Goal: Contribute content: Add original content to the website for others to see

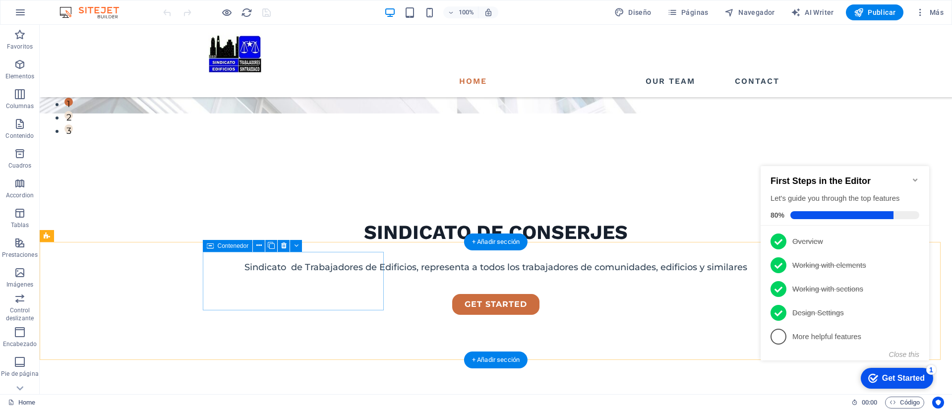
scroll to position [297, 0]
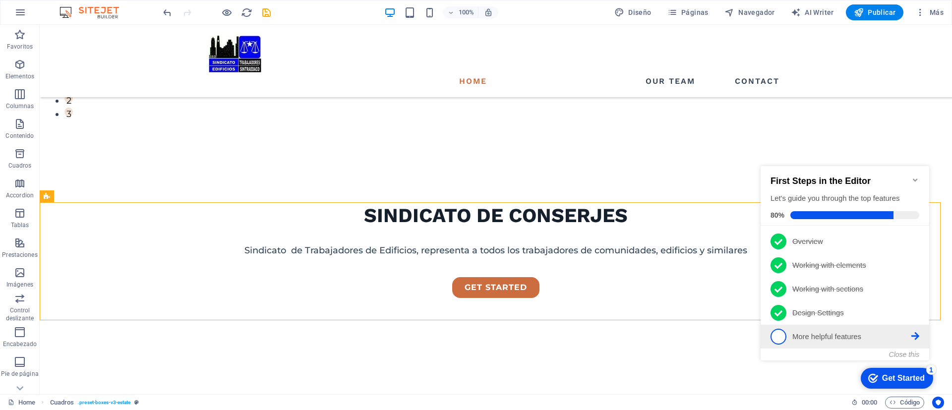
click at [779, 336] on span "5" at bounding box center [778, 337] width 16 height 16
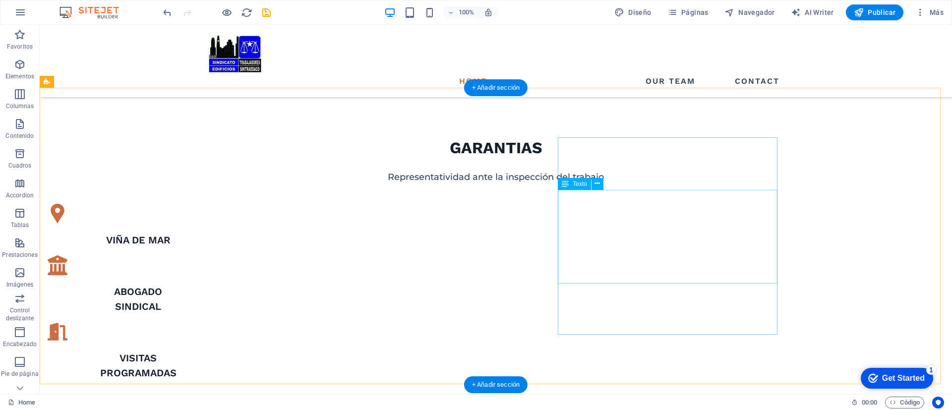
scroll to position [595, 0]
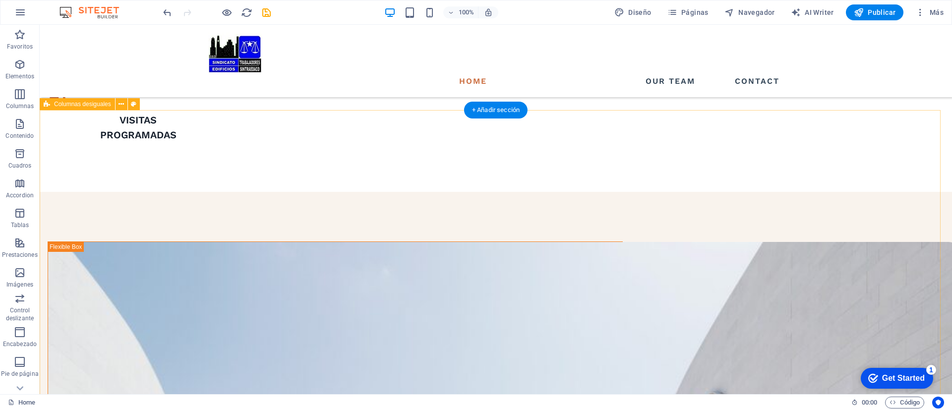
scroll to position [818, 0]
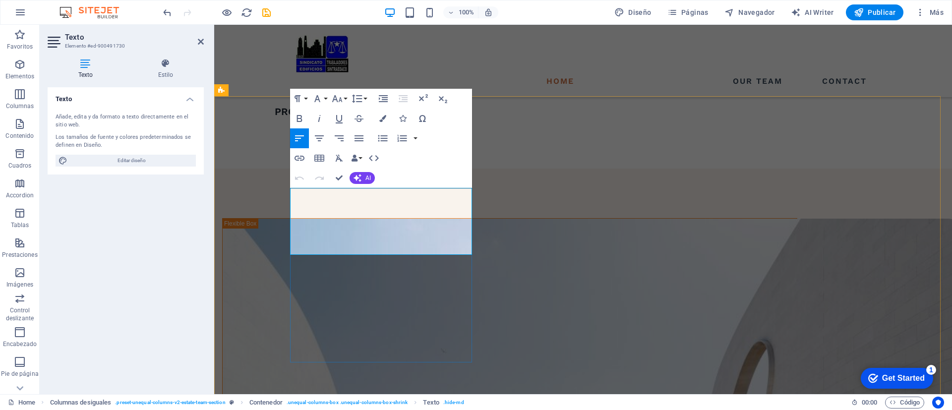
drag, startPoint x: 447, startPoint y: 246, endPoint x: 295, endPoint y: 196, distance: 160.2
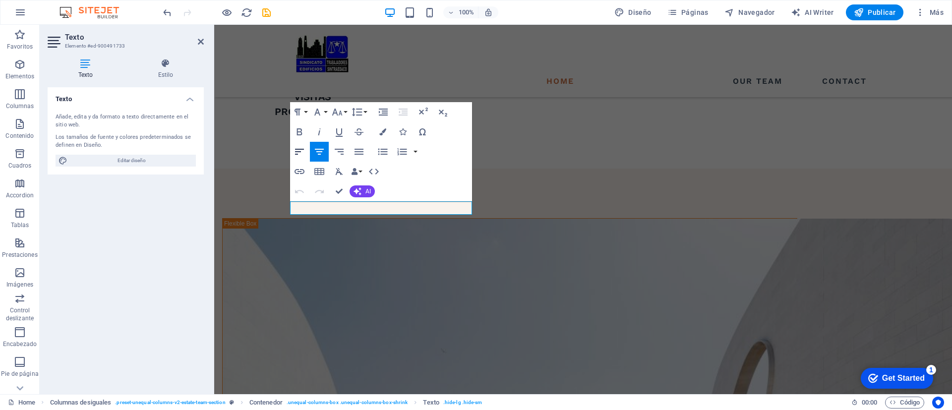
click at [300, 152] on icon "button" at bounding box center [299, 152] width 12 height 12
click at [180, 270] on div "Texto Añade, edita y da formato a texto directamente en el sitio web. Los tamañ…" at bounding box center [126, 236] width 156 height 299
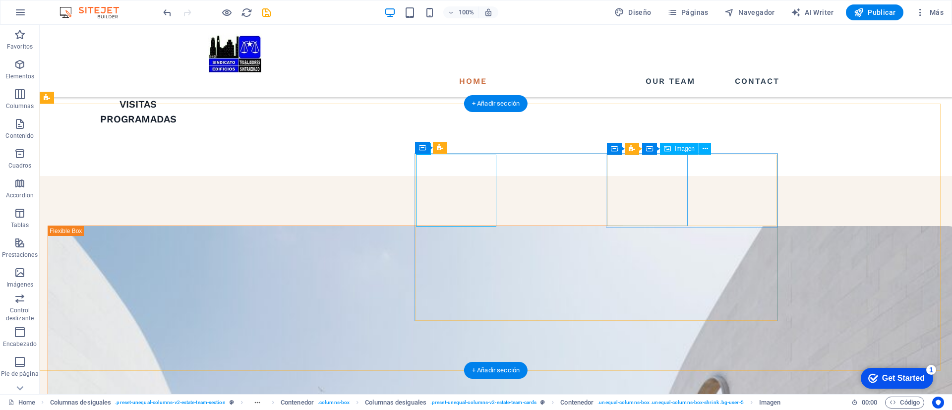
select select "%"
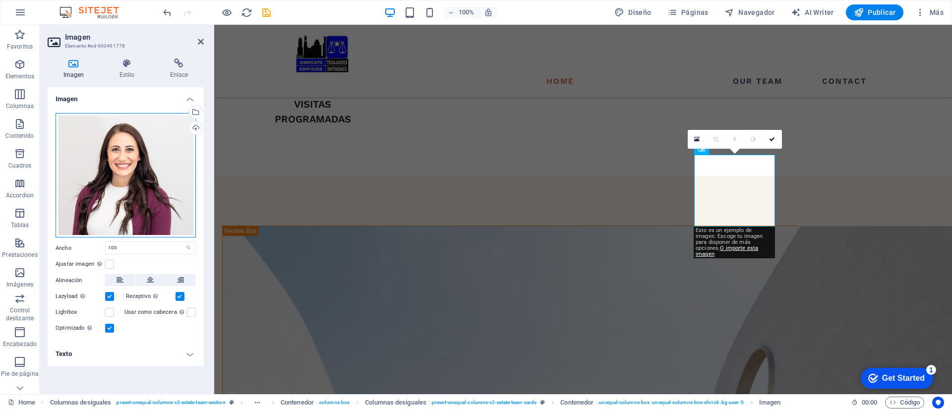
click at [119, 182] on div "Arrastra archivos aquí, haz clic para escoger archivos o selecciona archivos de…" at bounding box center [126, 175] width 140 height 125
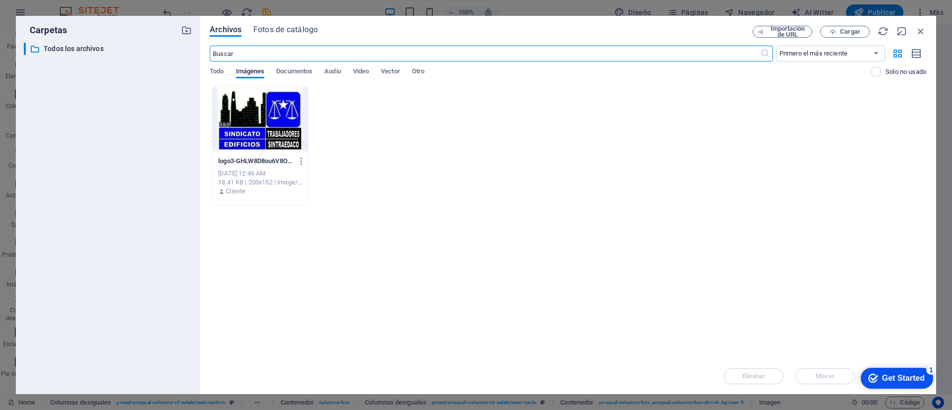
scroll to position [826, 0]
click at [245, 127] on div at bounding box center [260, 119] width 96 height 64
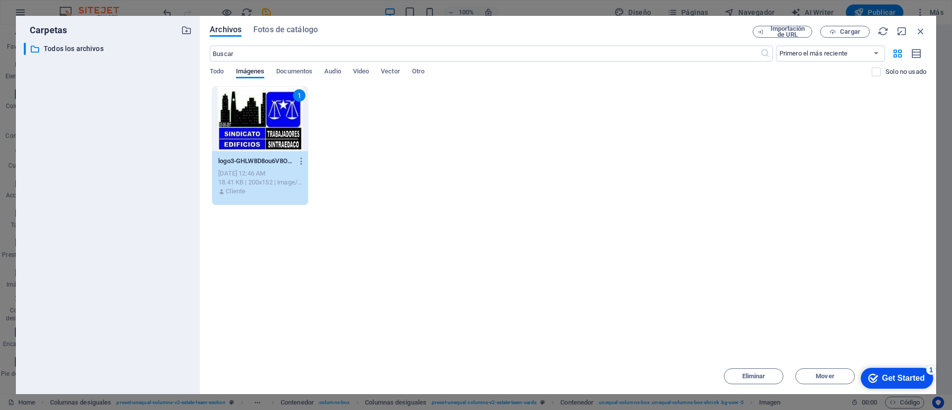
click at [888, 379] on div "Get Started" at bounding box center [903, 378] width 43 height 9
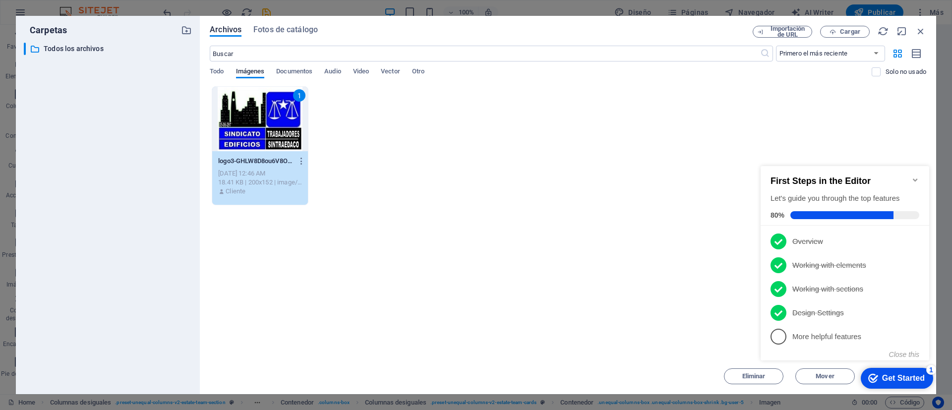
click at [267, 133] on div "1" at bounding box center [260, 119] width 96 height 64
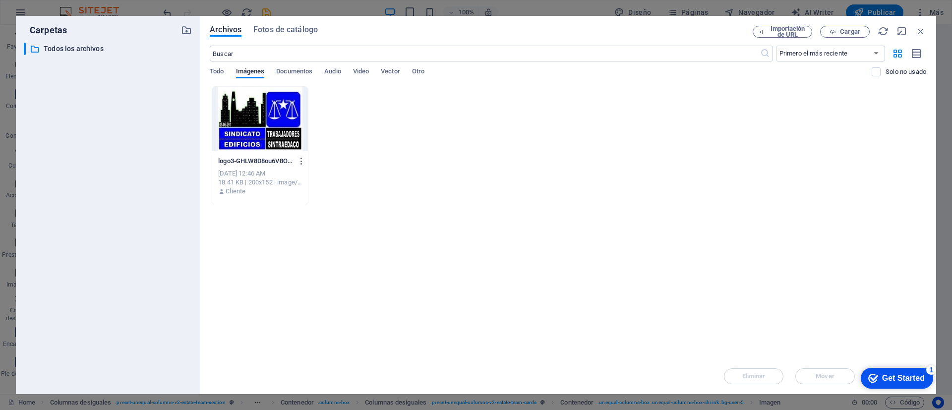
click at [264, 118] on div at bounding box center [260, 119] width 96 height 64
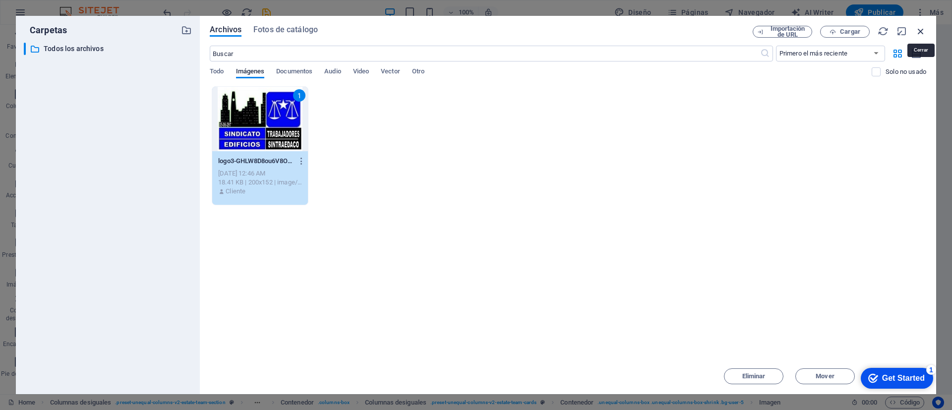
click at [923, 30] on icon "button" at bounding box center [920, 31] width 11 height 11
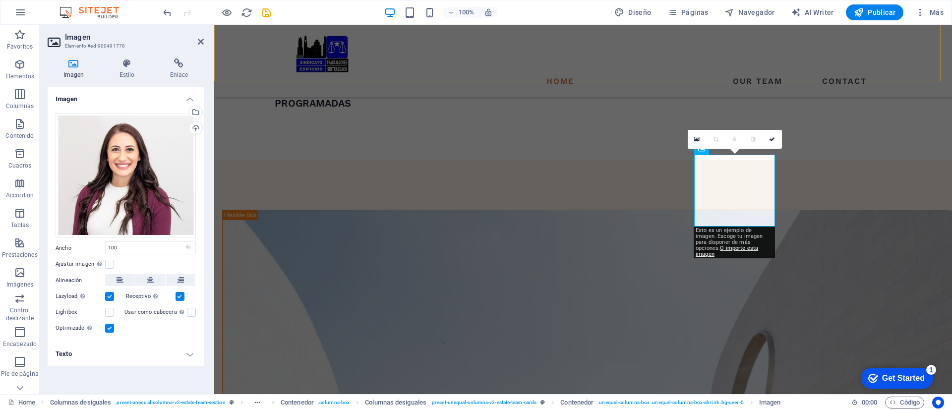
scroll to position [810, 0]
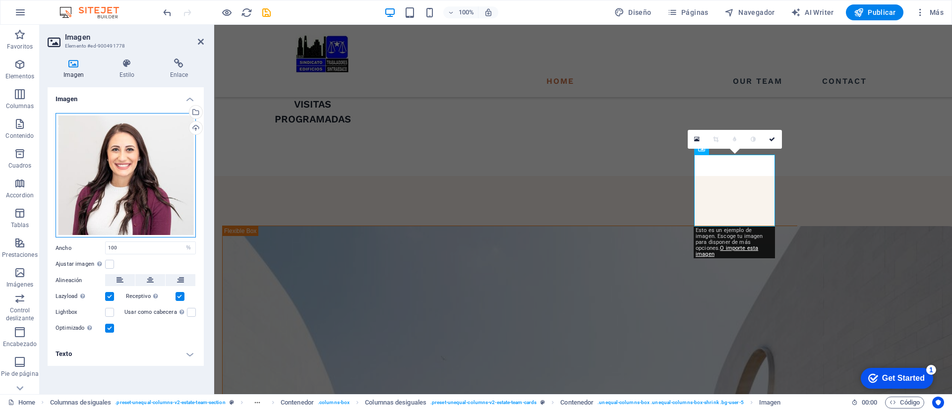
click at [131, 178] on div "Arrastra archivos aquí, haz clic para escoger archivos o selecciona archivos de…" at bounding box center [126, 175] width 140 height 125
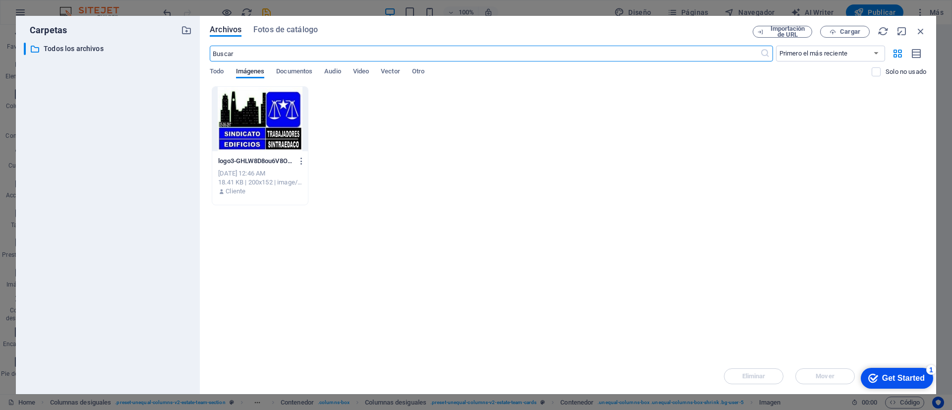
scroll to position [826, 0]
click at [272, 115] on div at bounding box center [260, 119] width 96 height 64
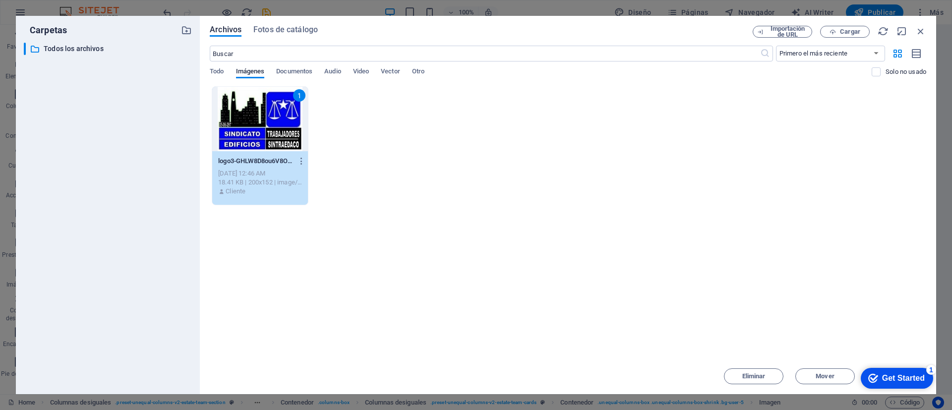
click at [897, 382] on div "Get Started" at bounding box center [903, 378] width 43 height 9
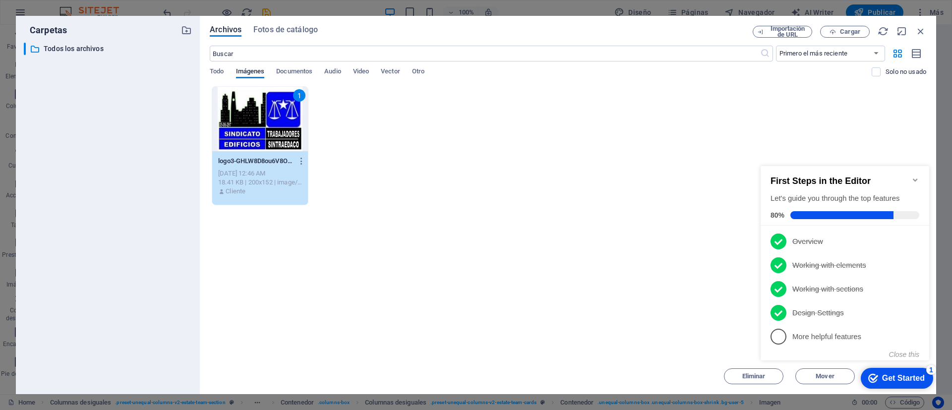
click at [801, 85] on div "Todo Imágenes Documentos Audio Video Vector Otro" at bounding box center [541, 76] width 662 height 19
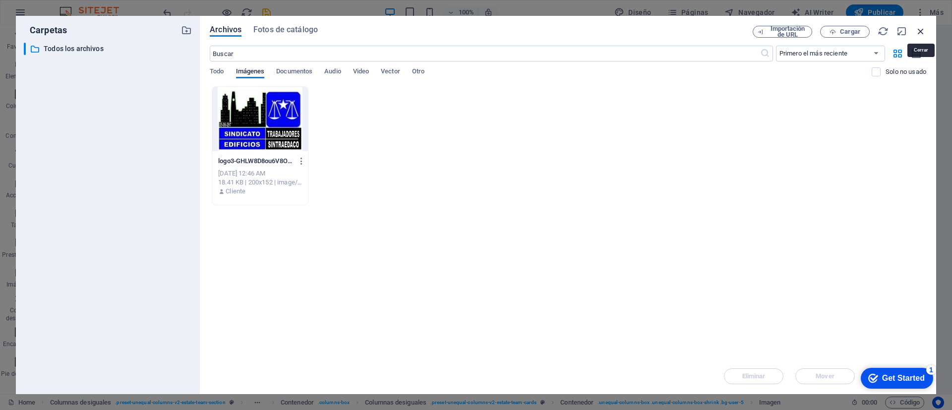
click at [921, 29] on icon "button" at bounding box center [920, 31] width 11 height 11
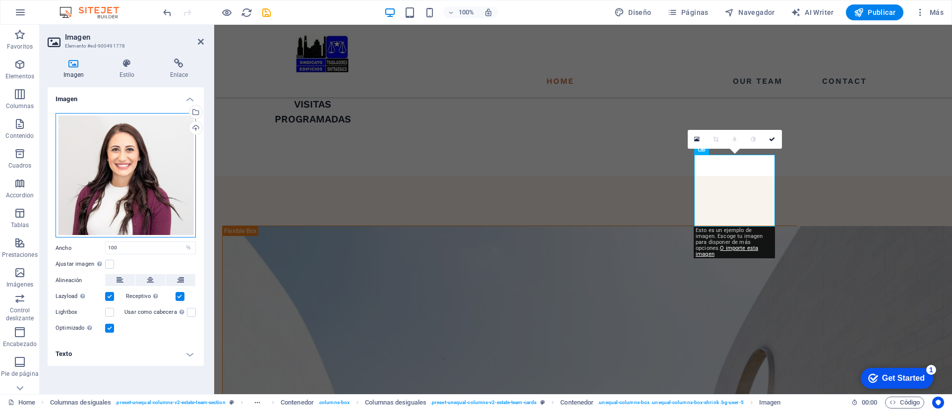
click at [134, 155] on div "Arrastra archivos aquí, haz clic para escoger archivos o selecciona archivos de…" at bounding box center [126, 175] width 140 height 125
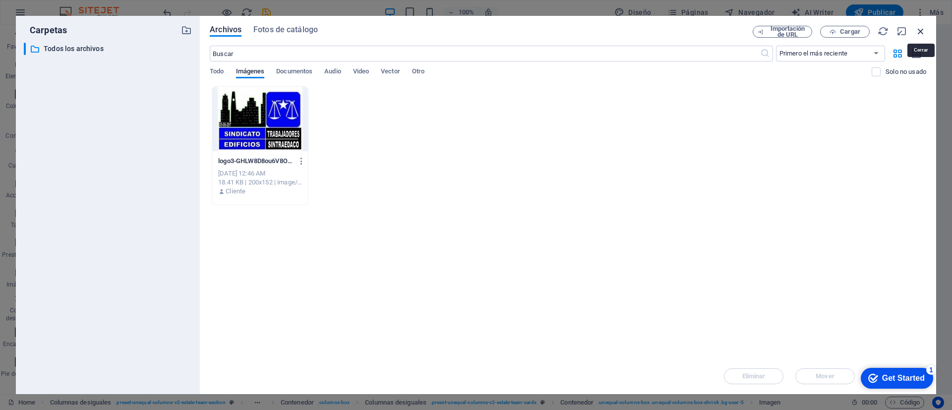
drag, startPoint x: 918, startPoint y: 34, endPoint x: 659, endPoint y: 9, distance: 260.5
click at [918, 34] on icon "button" at bounding box center [920, 31] width 11 height 11
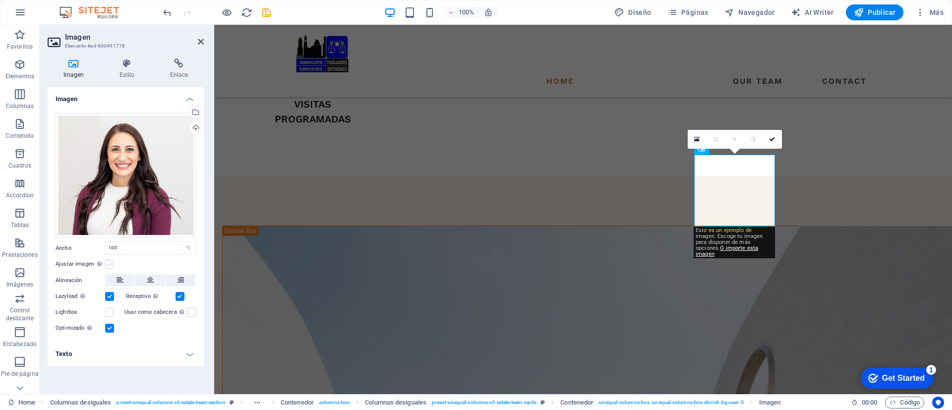
click at [108, 266] on label at bounding box center [109, 264] width 9 height 9
click at [0, 0] on input "Ajustar imagen Ajustar imagen automáticamente a un ancho y alto fijo" at bounding box center [0, 0] width 0 height 0
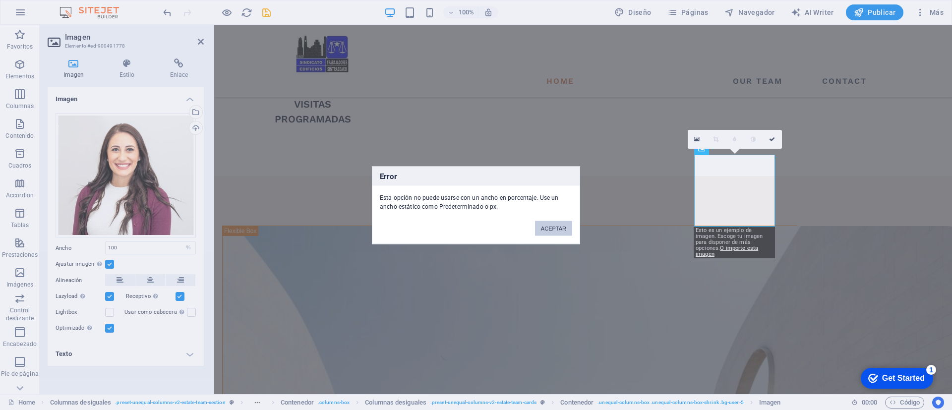
click at [560, 226] on button "ACEPTAR" at bounding box center [553, 228] width 37 height 15
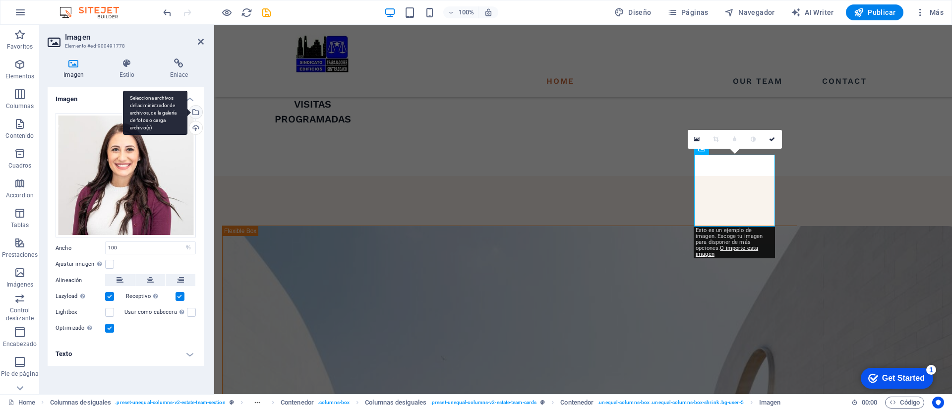
click at [187, 110] on div "Selecciona archivos del administrador de archivos, de la galería de fotos o car…" at bounding box center [155, 113] width 64 height 45
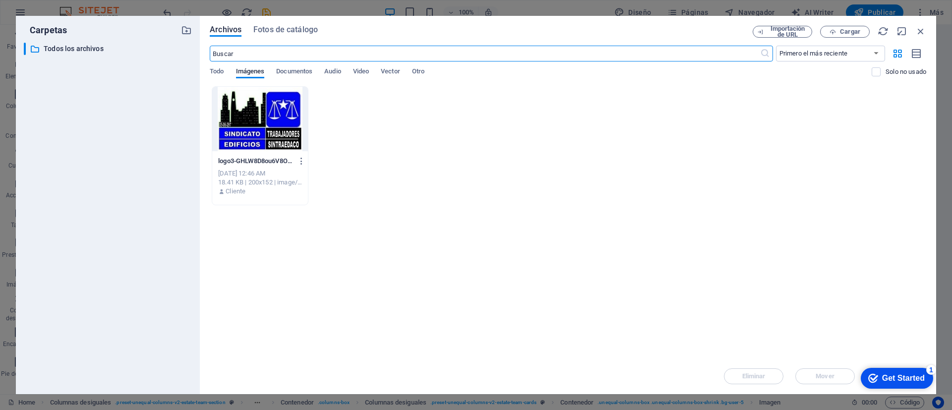
scroll to position [826, 0]
click at [219, 72] on span "Todo" at bounding box center [217, 72] width 14 height 14
click at [253, 73] on span "Imágenes" at bounding box center [250, 72] width 29 height 14
click at [852, 34] on span "Cargar" at bounding box center [850, 32] width 20 height 6
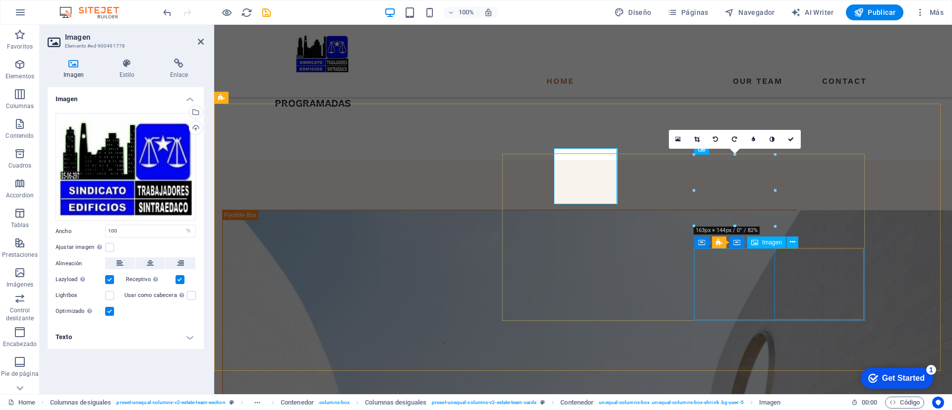
scroll to position [810, 0]
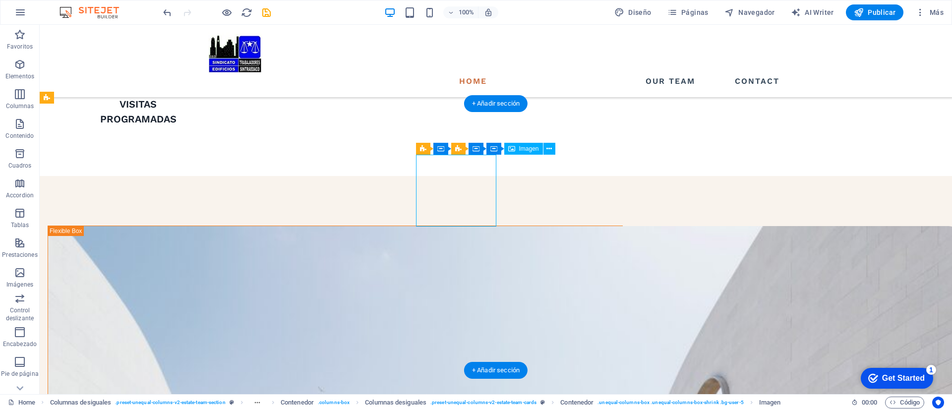
select select "%"
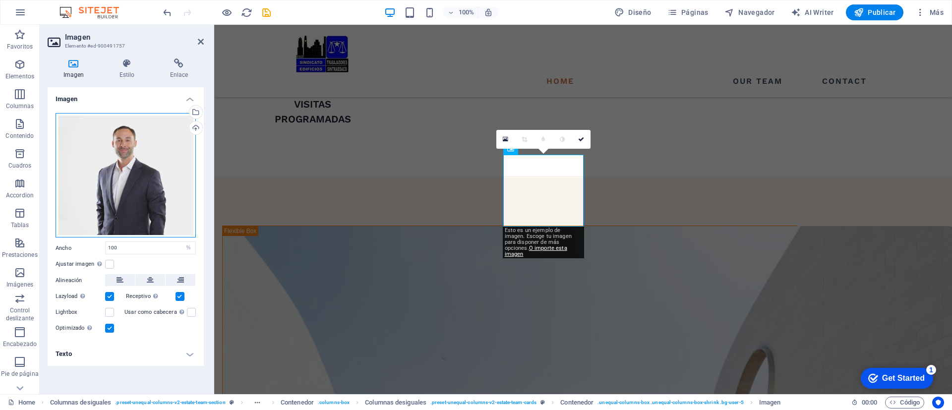
click at [127, 168] on div "Arrastra archivos aquí, haz clic para escoger archivos o selecciona archivos de…" at bounding box center [126, 175] width 140 height 125
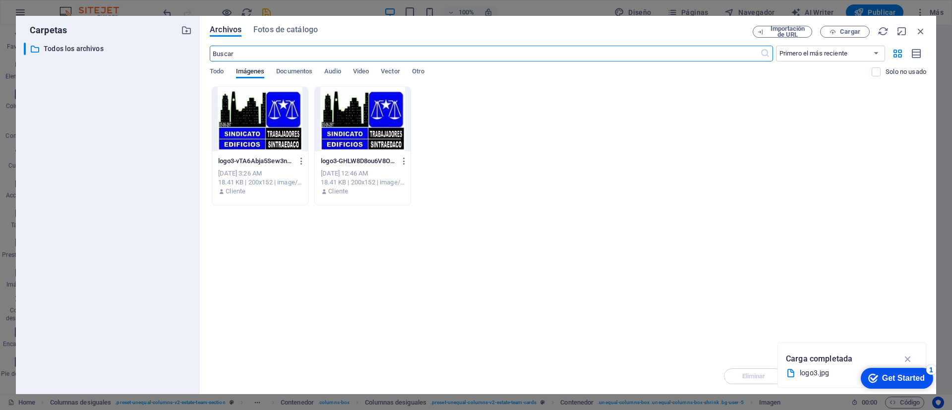
scroll to position [826, 0]
click at [276, 103] on div at bounding box center [260, 119] width 96 height 64
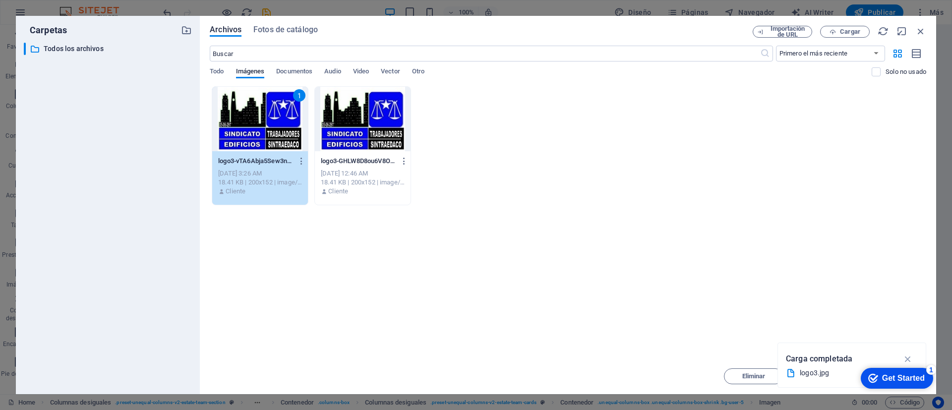
click at [837, 352] on p "Carga completada" at bounding box center [819, 358] width 66 height 13
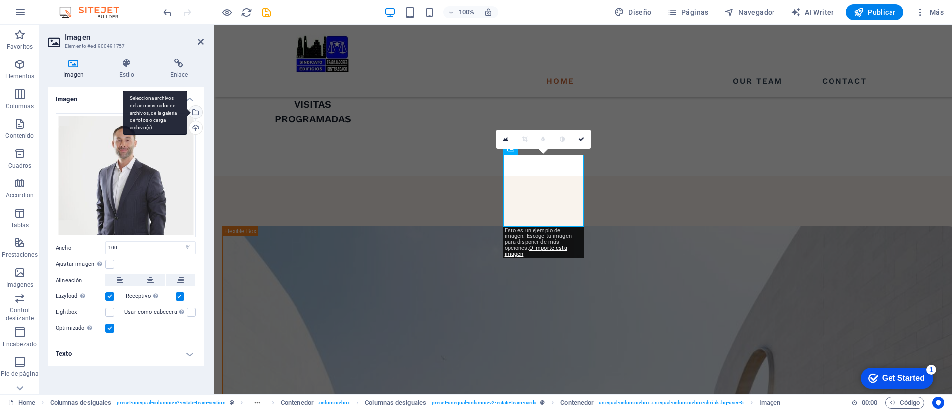
click at [187, 111] on div "Selecciona archivos del administrador de archivos, de la galería de fotos o car…" at bounding box center [155, 113] width 64 height 45
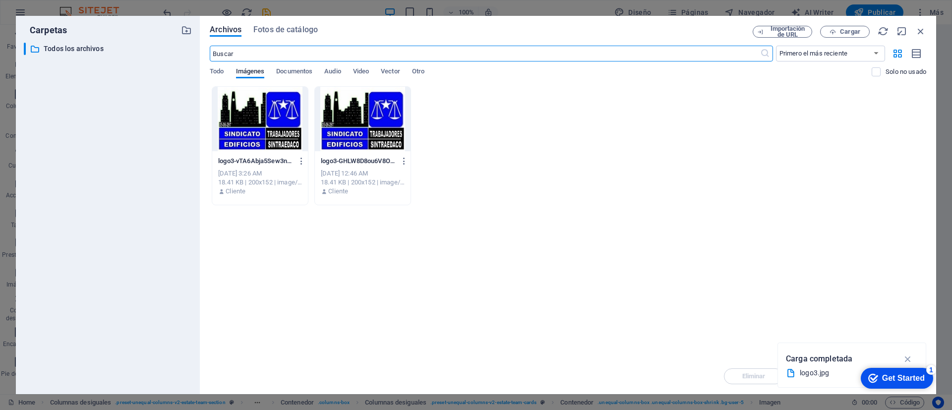
scroll to position [826, 0]
click at [373, 121] on div at bounding box center [363, 119] width 96 height 64
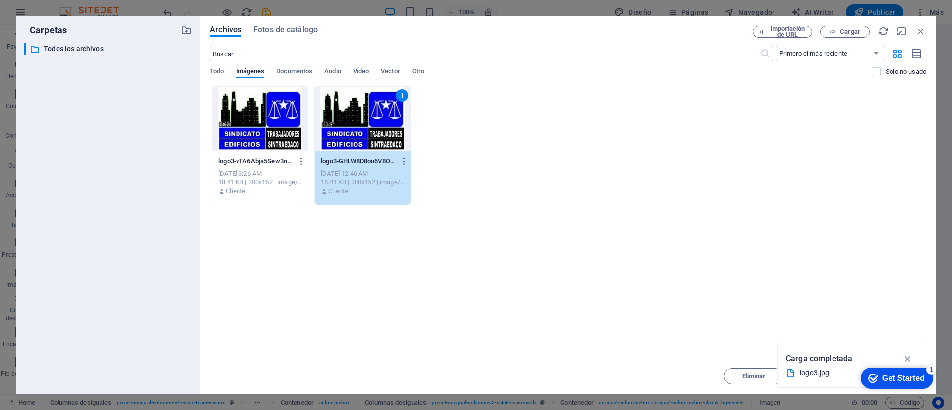
click at [715, 175] on div "logo3-vTA6Abja5Sew3njrra5PMQ.jpg logo3-vTA6Abja5Sew3njrra5PMQ.jpg Sep 6, 2025 3…" at bounding box center [568, 145] width 716 height 119
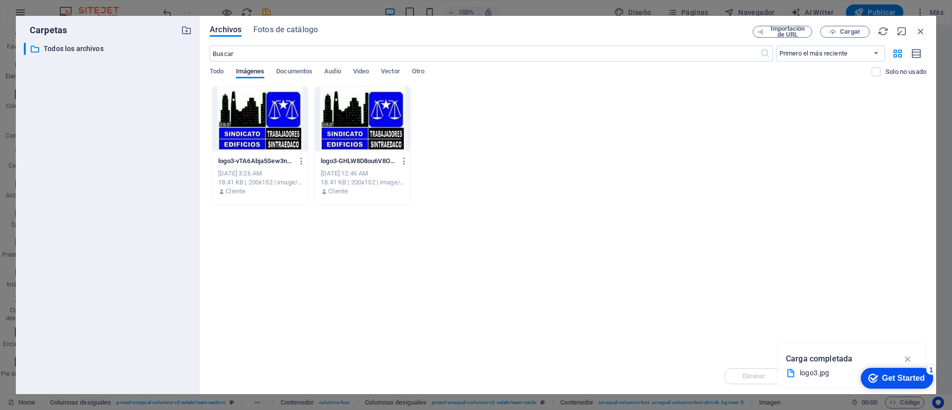
click at [378, 128] on div at bounding box center [363, 119] width 96 height 64
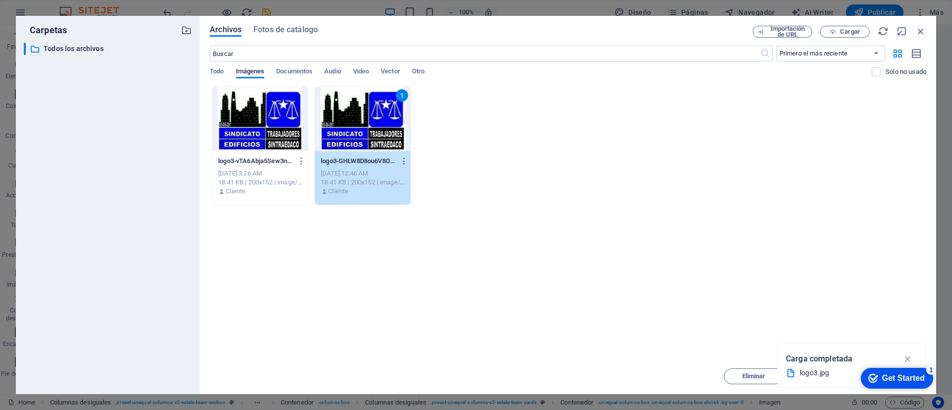
click at [869, 351] on div "Carga completada" at bounding box center [852, 359] width 132 height 16
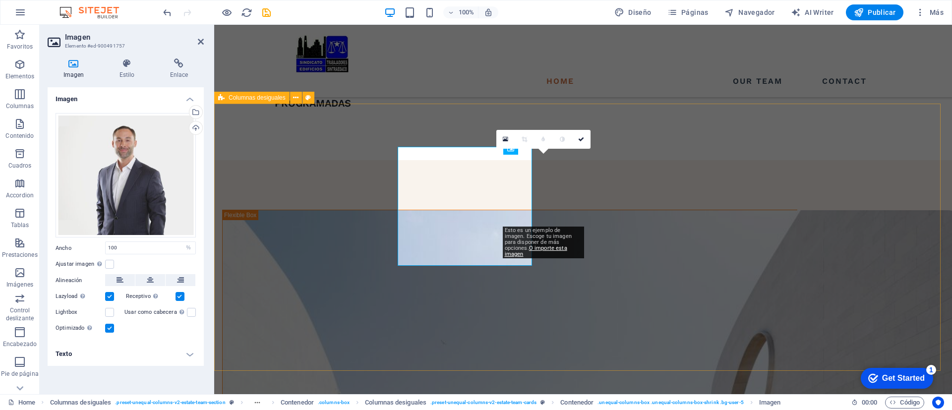
scroll to position [810, 0]
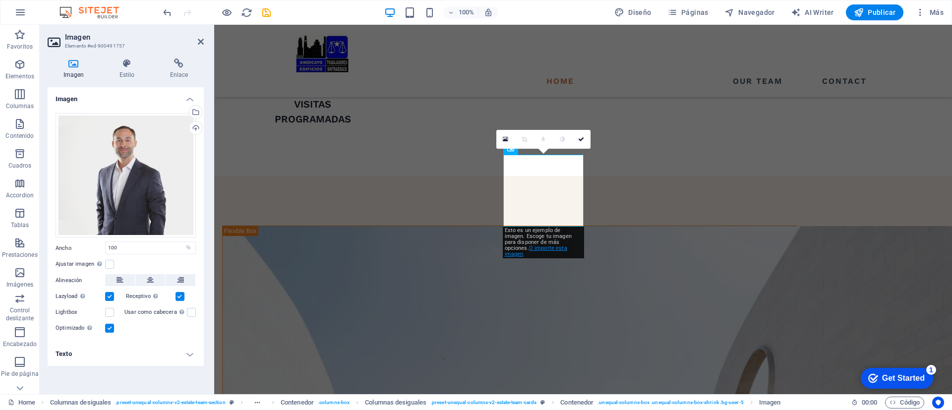
click at [525, 250] on link "O importe esta imagen" at bounding box center [536, 251] width 62 height 12
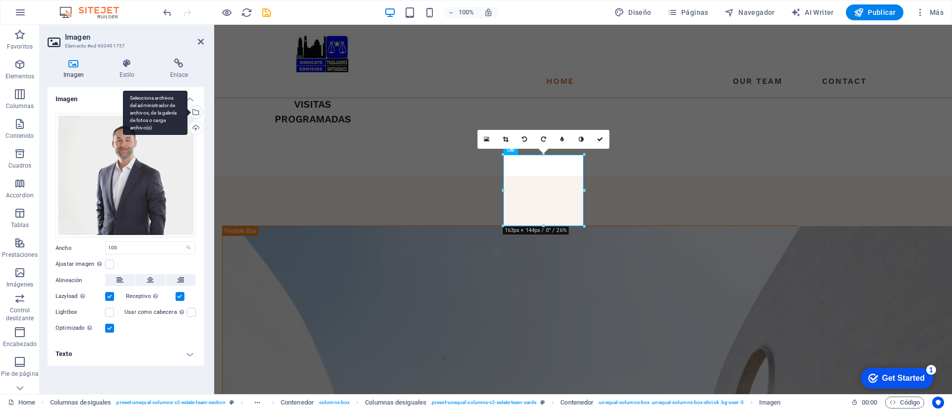
click at [195, 111] on div "Selecciona archivos del administrador de archivos, de la galería de fotos o car…" at bounding box center [194, 113] width 15 height 15
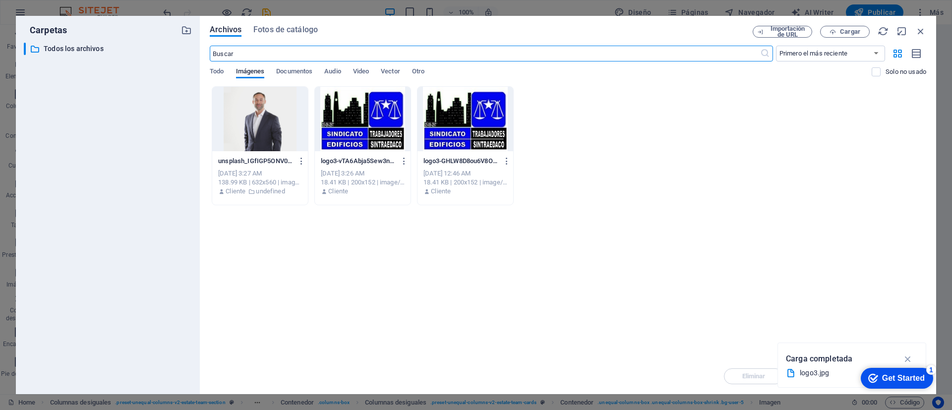
scroll to position [826, 0]
click at [363, 142] on div at bounding box center [363, 119] width 96 height 64
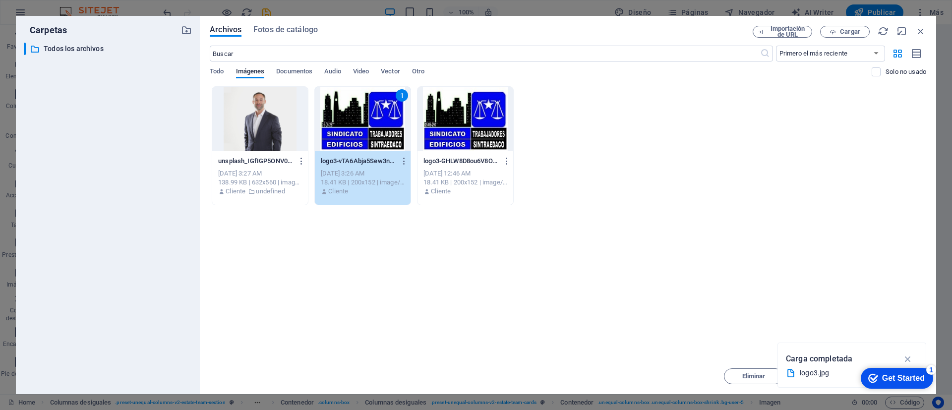
click at [348, 118] on div "1" at bounding box center [363, 119] width 96 height 64
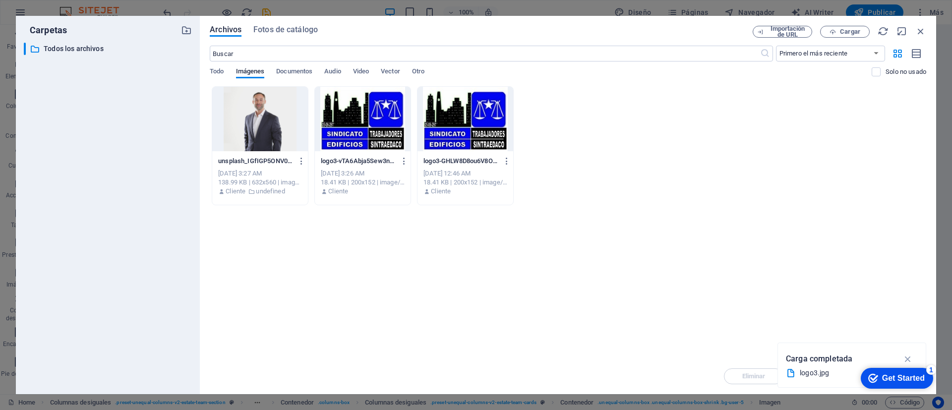
click at [348, 118] on div at bounding box center [363, 119] width 96 height 64
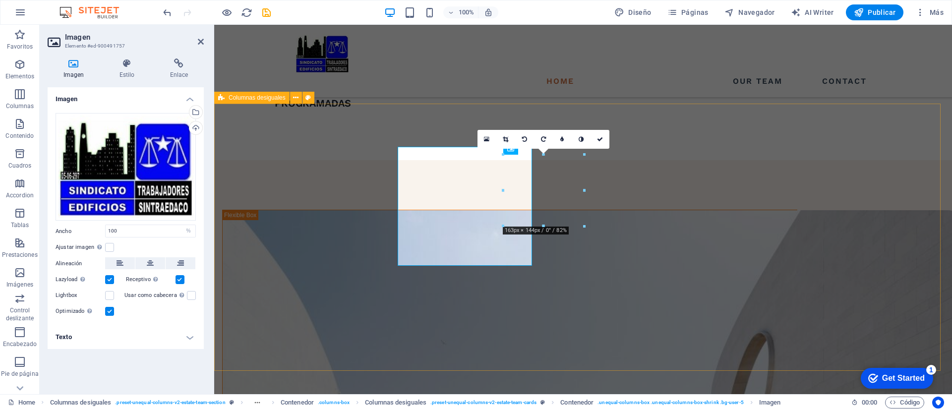
scroll to position [810, 0]
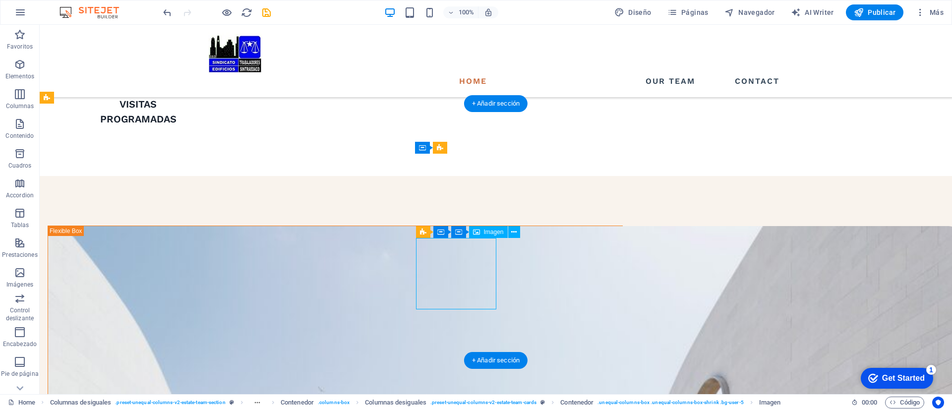
select select "%"
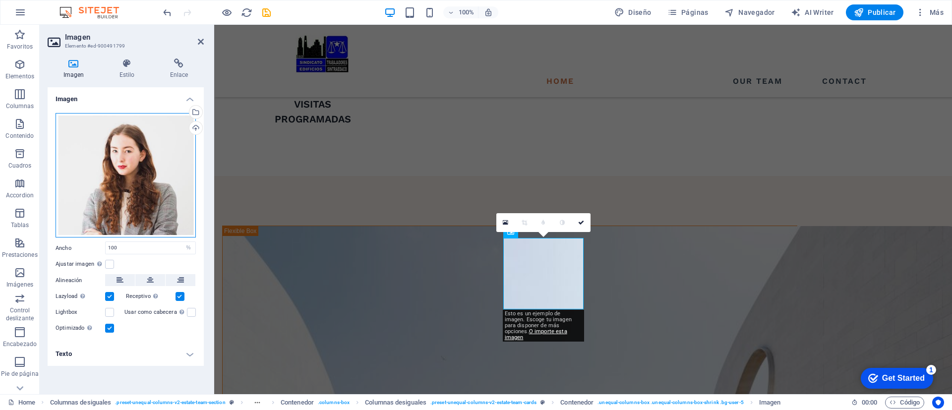
click at [119, 187] on div "Arrastra archivos aquí, haz clic para escoger archivos o selecciona archivos de…" at bounding box center [126, 175] width 140 height 125
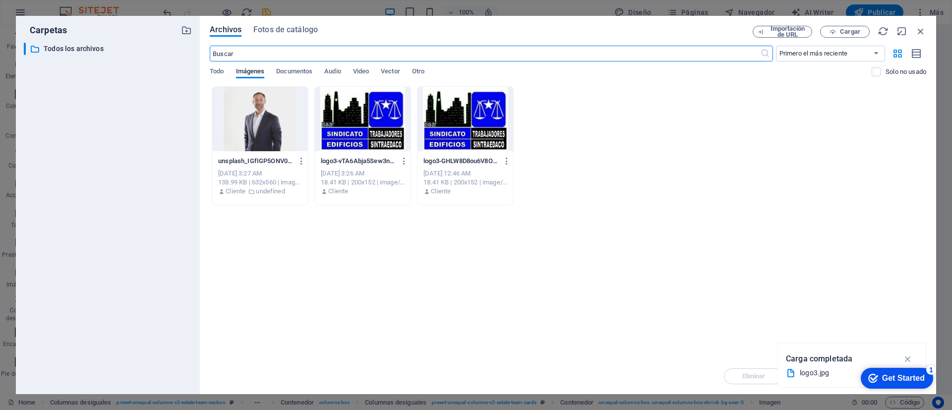
scroll to position [826, 0]
click at [352, 139] on div at bounding box center [363, 119] width 96 height 64
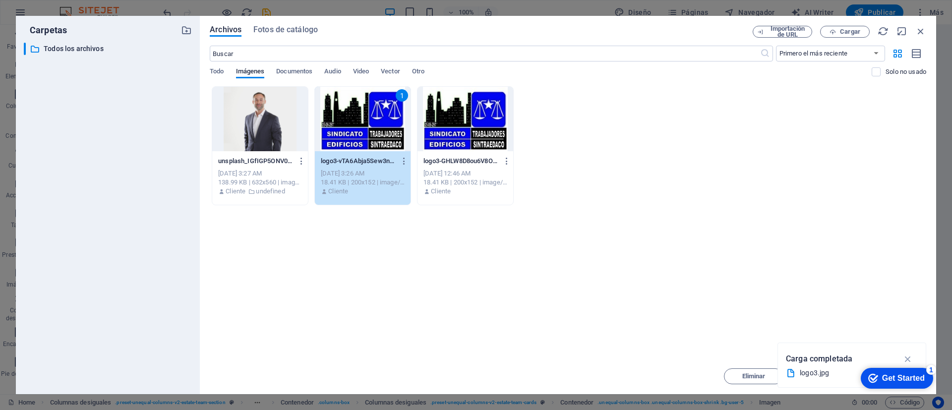
click at [352, 139] on div "1" at bounding box center [363, 119] width 96 height 64
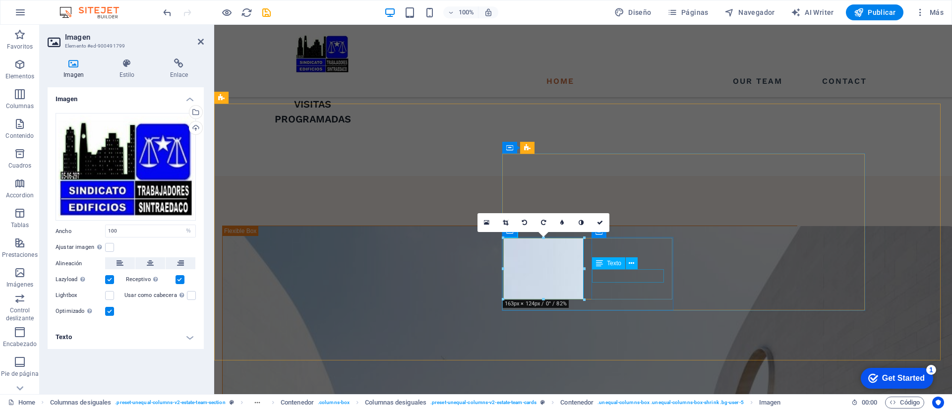
click at [642, 262] on div "Texto" at bounding box center [618, 263] width 52 height 12
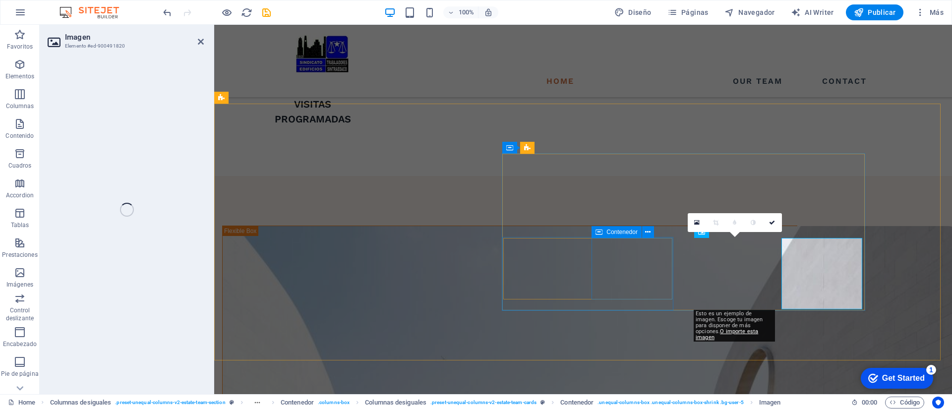
select select "%"
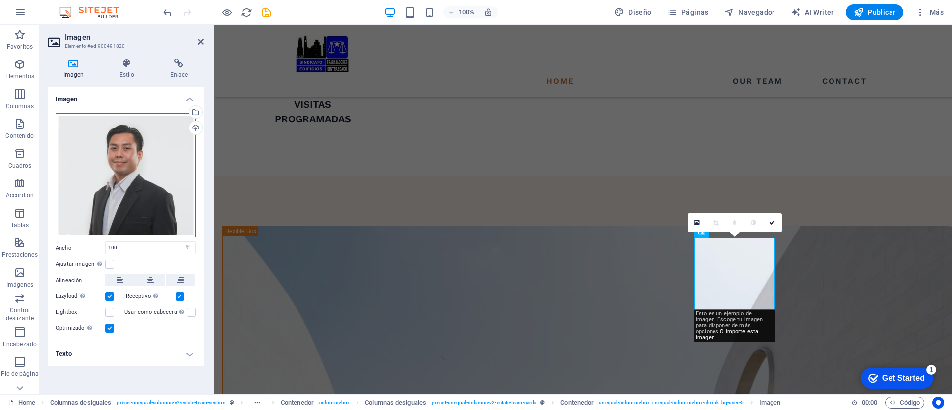
click at [124, 169] on div "Arrastra archivos aquí, haz clic para escoger archivos o selecciona archivos de…" at bounding box center [126, 175] width 140 height 125
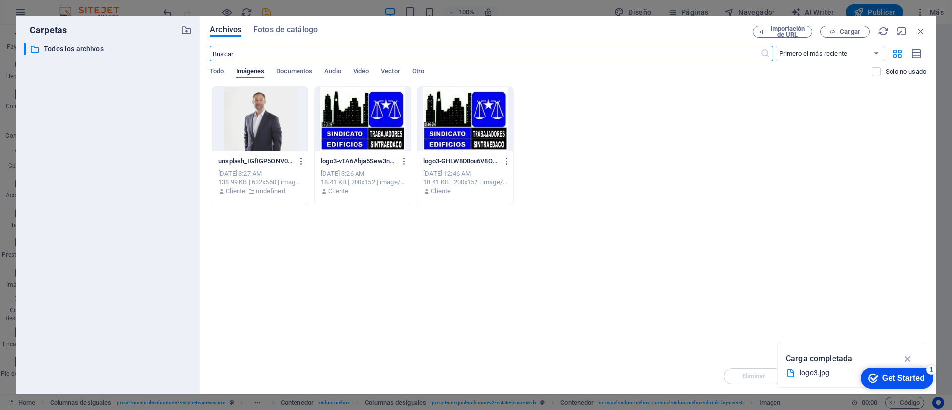
scroll to position [826, 0]
click at [366, 128] on div at bounding box center [363, 119] width 96 height 64
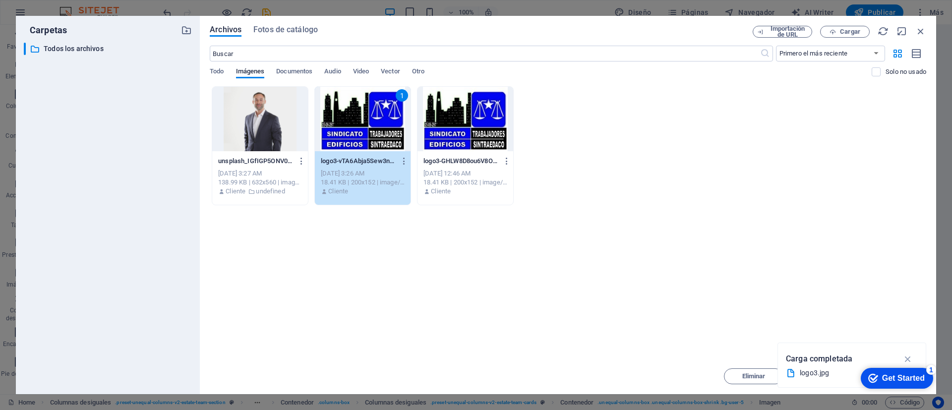
click at [366, 128] on div "1" at bounding box center [363, 119] width 96 height 64
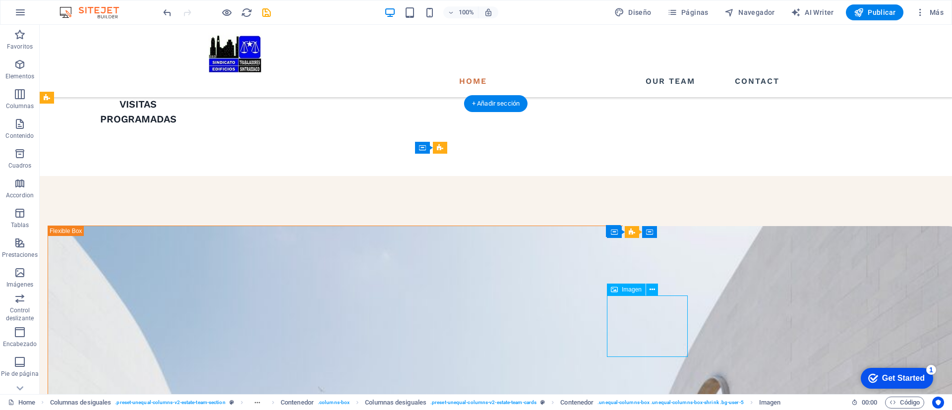
select select "%"
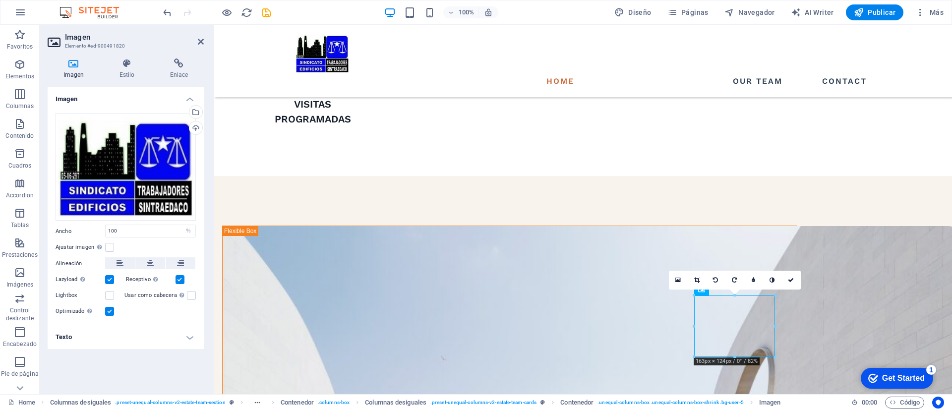
drag, startPoint x: 736, startPoint y: 334, endPoint x: 733, endPoint y: 285, distance: 49.2
click at [166, 11] on icon "undo" at bounding box center [167, 12] width 11 height 11
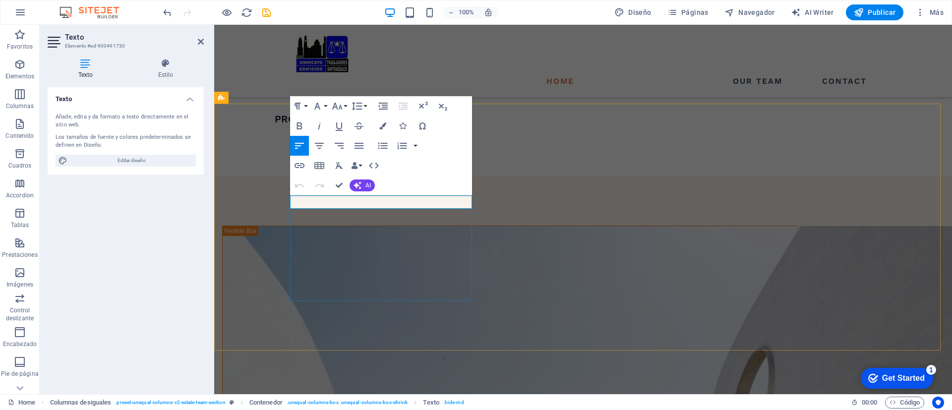
click at [362, 192] on div "Undo Redo Confirm (Ctrl+⏎) AI Mejorar Hacer más corto Hacer más largo Corregir …" at bounding box center [332, 185] width 85 height 20
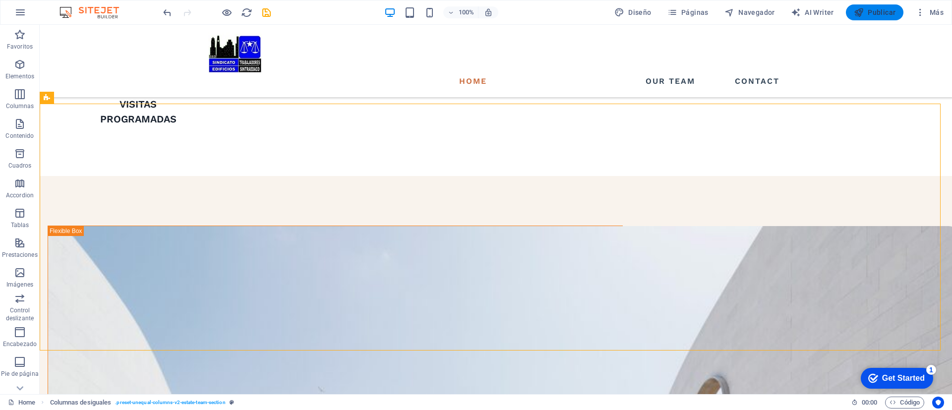
click at [880, 10] on span "Publicar" at bounding box center [875, 12] width 42 height 10
click at [875, 14] on span "Publicar" at bounding box center [875, 12] width 42 height 10
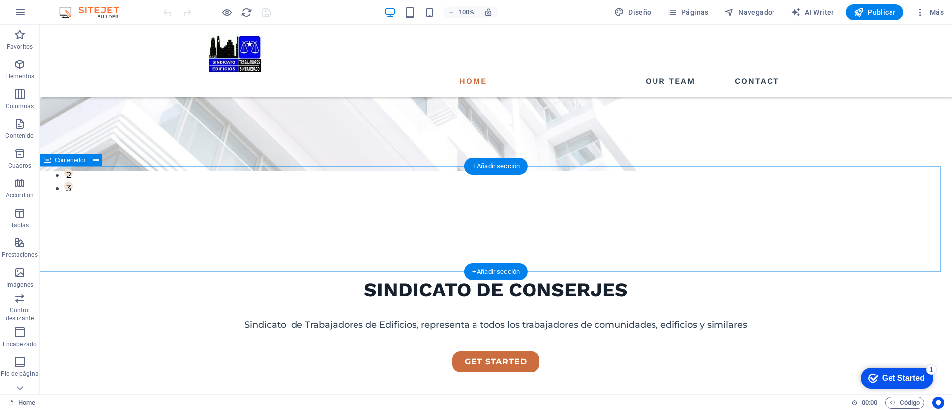
scroll to position [297, 0]
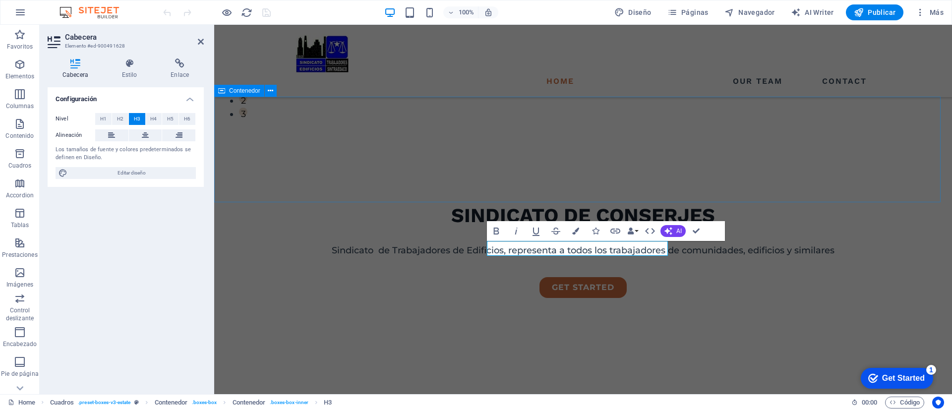
click at [812, 347] on div "Garantias Representatividad ante la inspección del trabajo" at bounding box center [583, 400] width 738 height 106
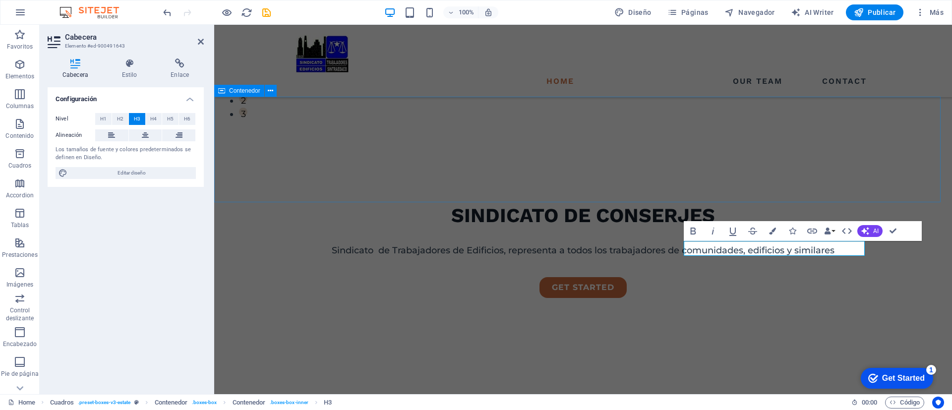
click at [827, 347] on div "Garantias Representatividad ante la inspección del trabajo" at bounding box center [583, 400] width 738 height 106
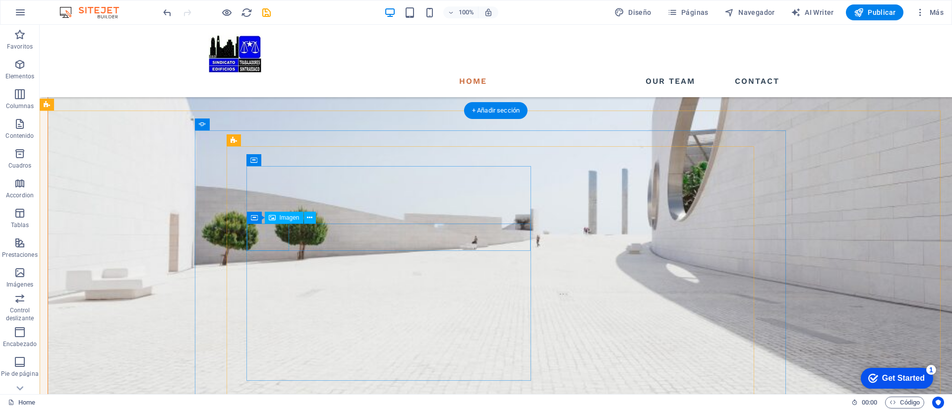
scroll to position [967, 0]
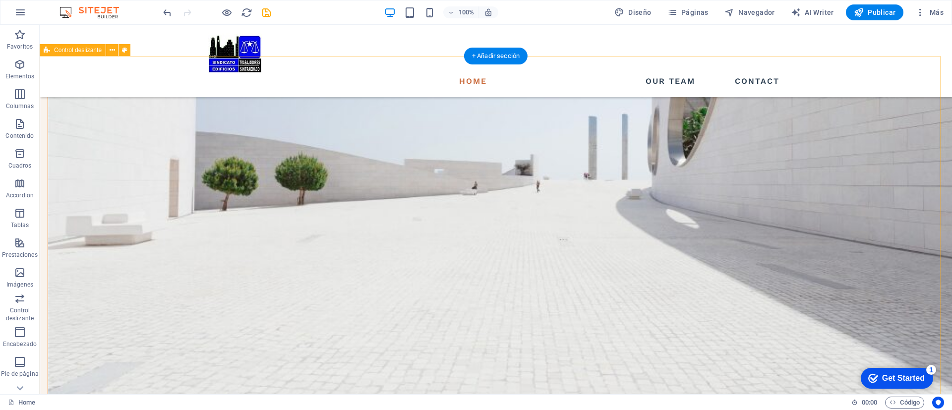
scroll to position [1190, 0]
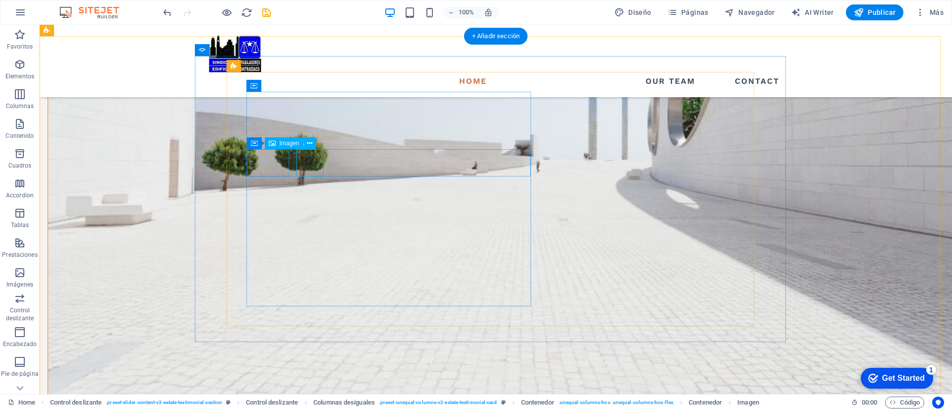
click at [302, 144] on icon at bounding box center [302, 143] width 5 height 10
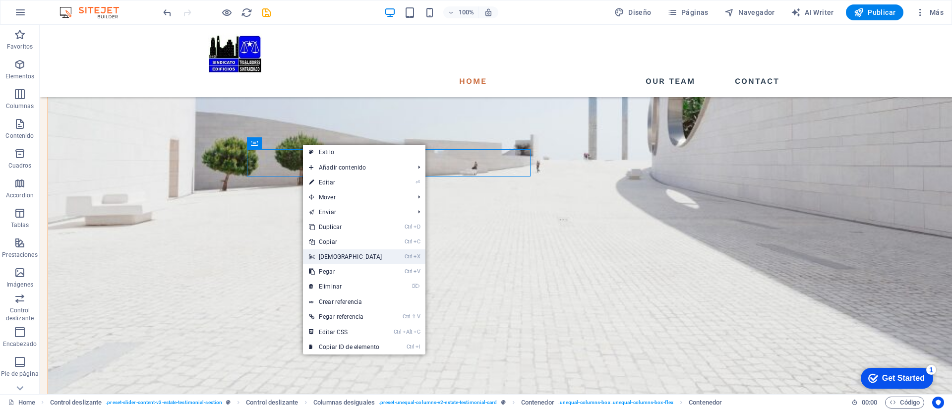
click at [338, 256] on link "Ctrl X Cortar" at bounding box center [345, 256] width 85 height 15
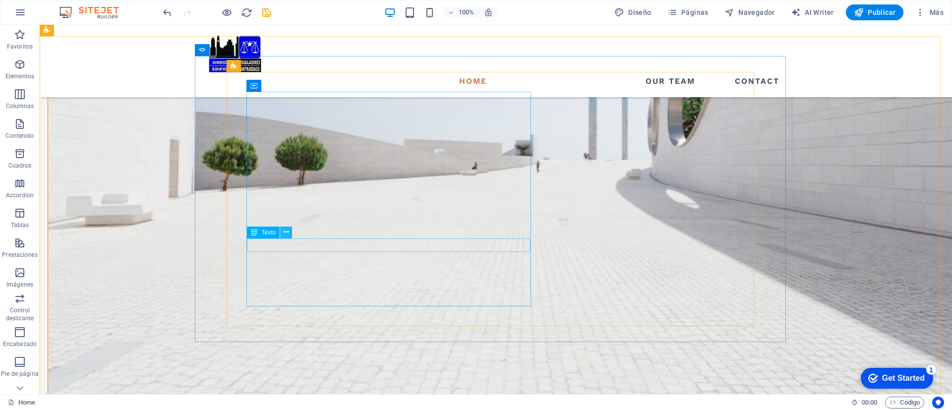
click at [285, 232] on icon at bounding box center [286, 232] width 5 height 10
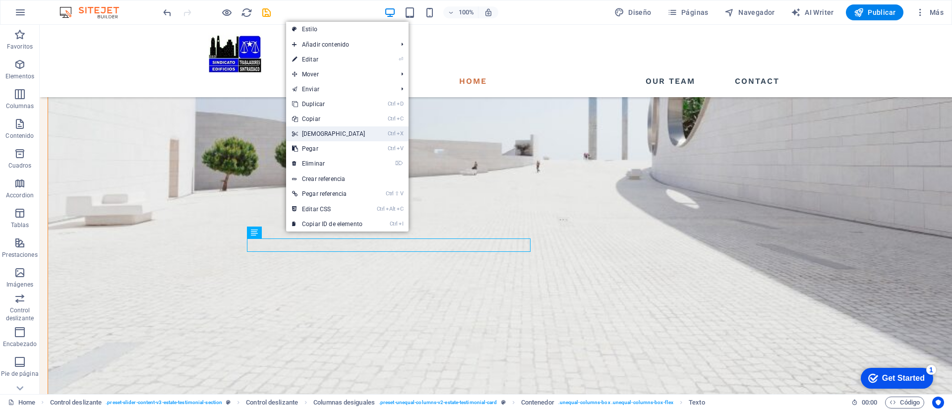
click at [321, 134] on link "Ctrl X Cortar" at bounding box center [328, 133] width 85 height 15
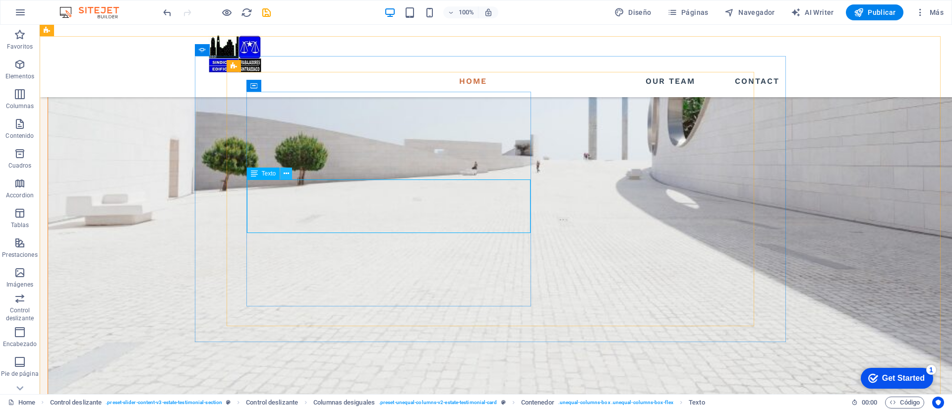
click at [287, 174] on icon at bounding box center [286, 174] width 5 height 10
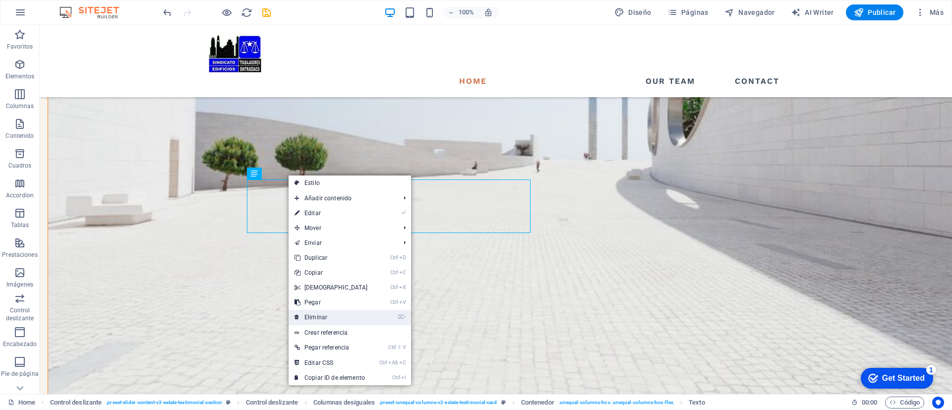
click at [328, 316] on link "⌦ Eliminar" at bounding box center [330, 317] width 85 height 15
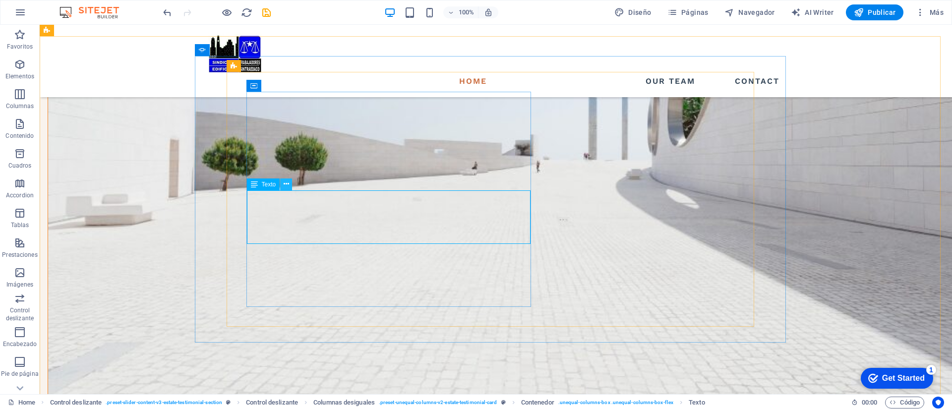
click at [287, 185] on icon at bounding box center [286, 184] width 5 height 10
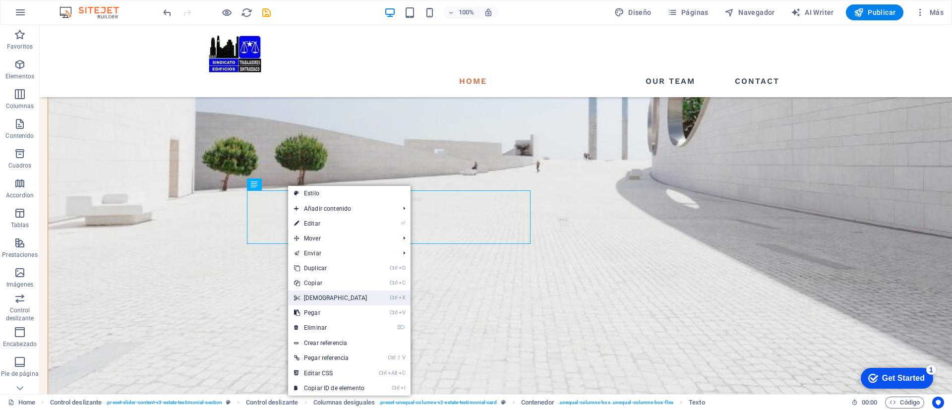
drag, startPoint x: 312, startPoint y: 291, endPoint x: 272, endPoint y: 267, distance: 46.9
click at [312, 291] on link "Ctrl X Cortar" at bounding box center [330, 297] width 85 height 15
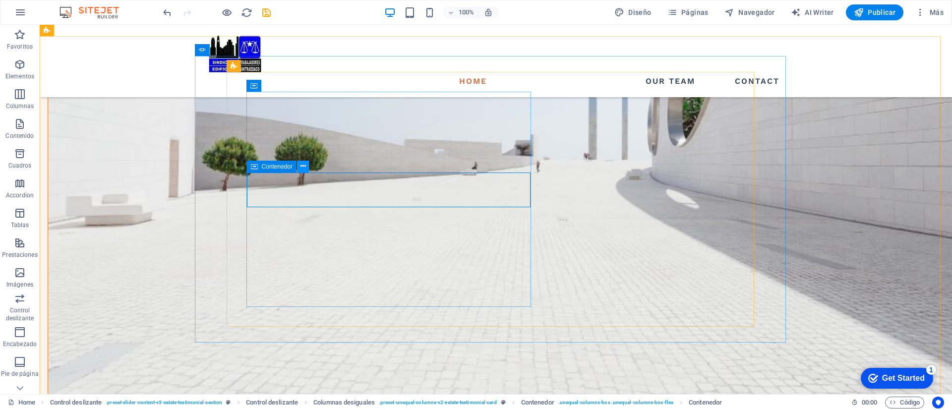
click at [303, 168] on icon at bounding box center [302, 166] width 5 height 10
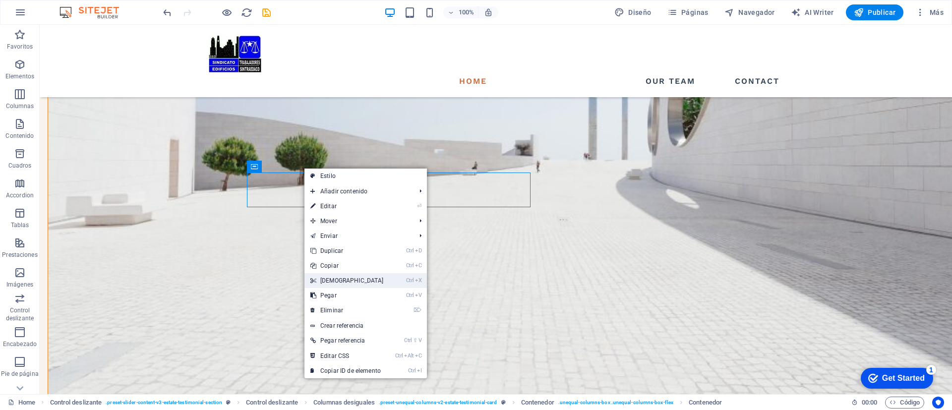
click at [336, 277] on link "Ctrl X Cortar" at bounding box center [346, 280] width 85 height 15
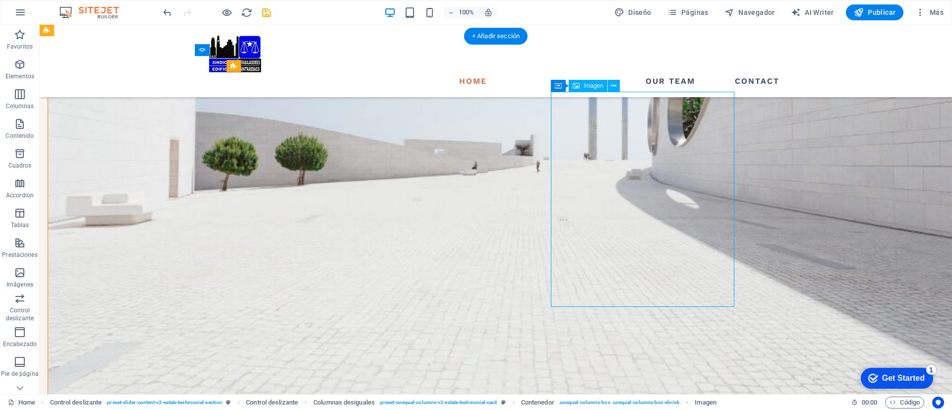
select select "%"
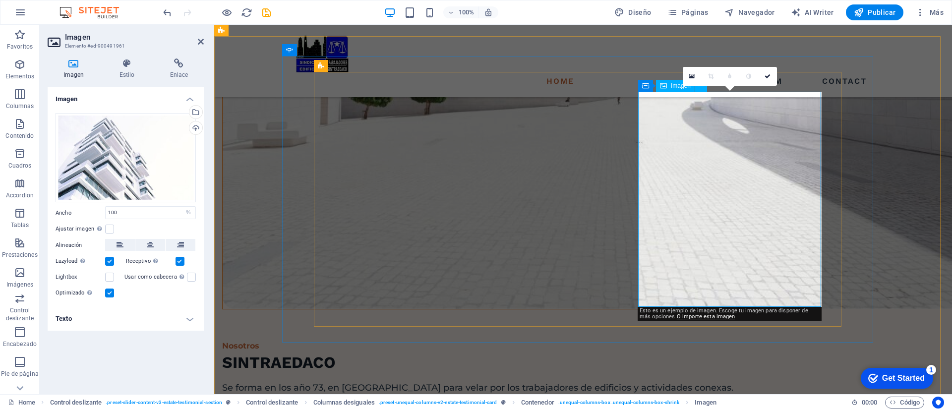
click at [692, 317] on link "O importe esta imagen" at bounding box center [706, 316] width 58 height 6
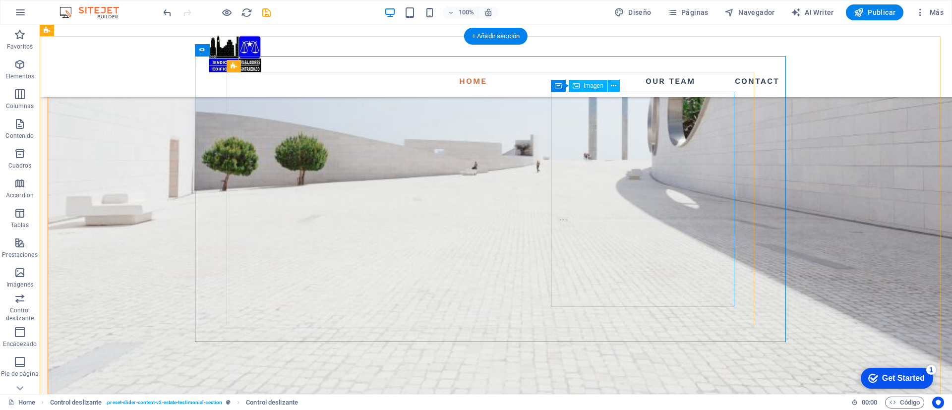
drag, startPoint x: 639, startPoint y: 214, endPoint x: 573, endPoint y: 219, distance: 66.6
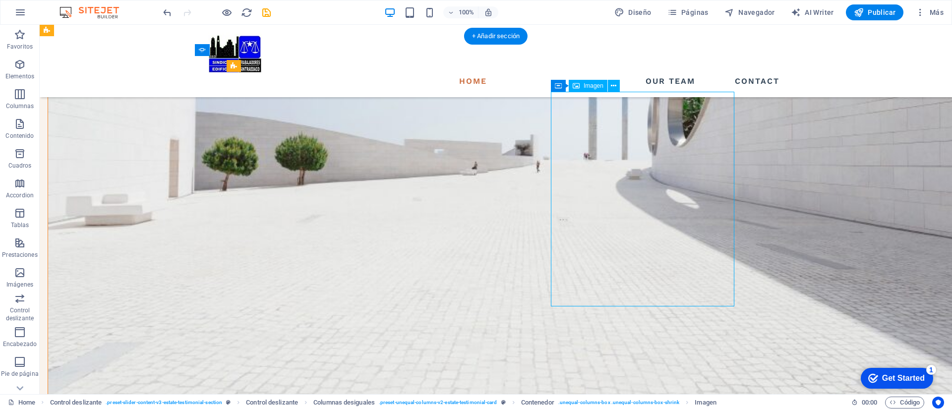
select select "%"
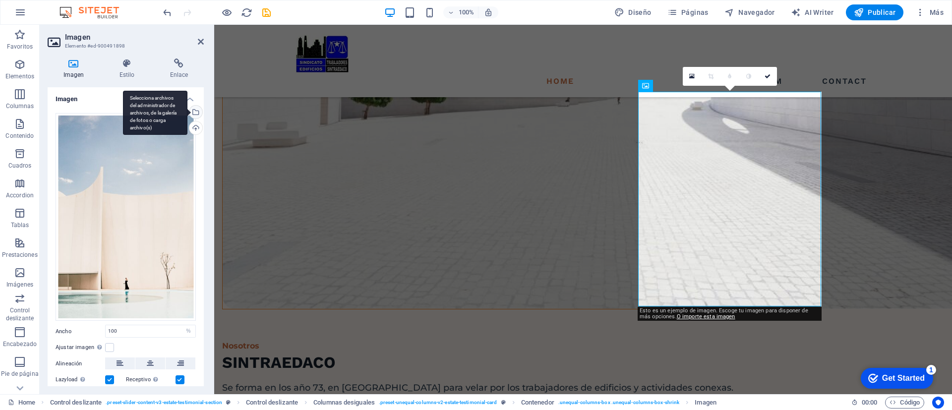
click at [187, 111] on div "Selecciona archivos del administrador de archivos, de la galería de fotos o car…" at bounding box center [155, 113] width 64 height 45
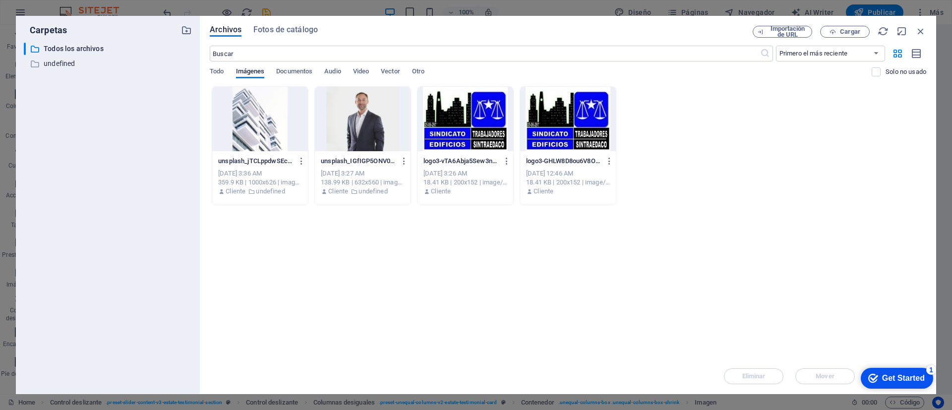
click at [259, 121] on div at bounding box center [260, 119] width 96 height 64
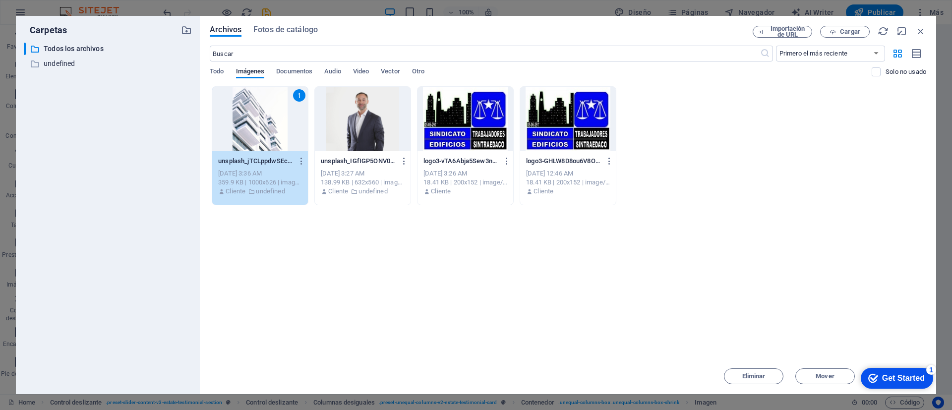
click at [256, 124] on div "1" at bounding box center [260, 119] width 96 height 64
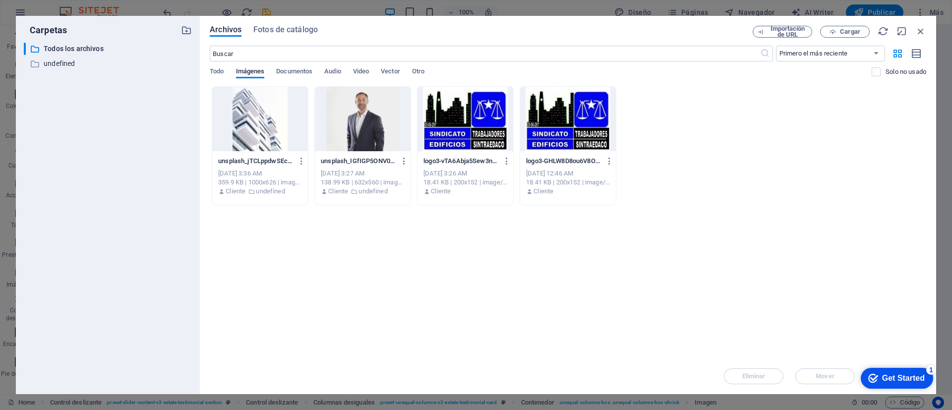
click at [256, 124] on div at bounding box center [260, 119] width 96 height 64
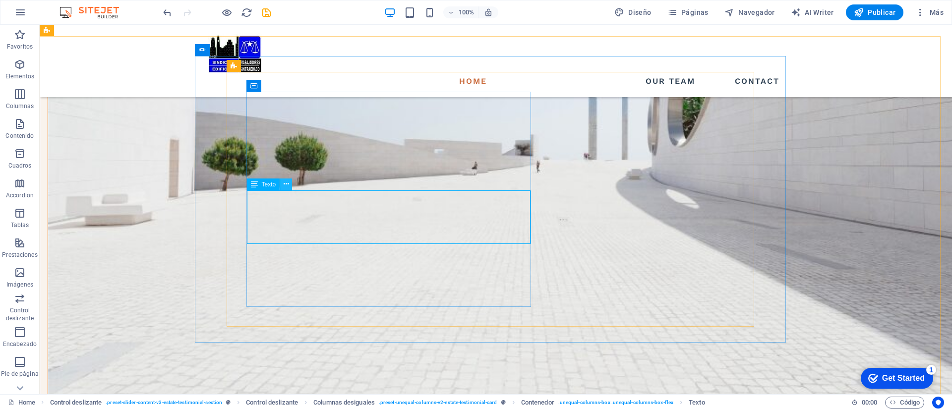
click at [286, 186] on icon at bounding box center [286, 184] width 5 height 10
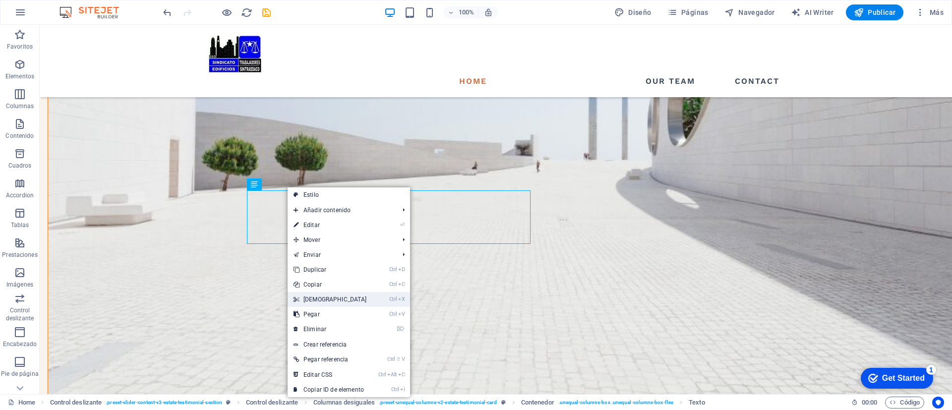
drag, startPoint x: 307, startPoint y: 298, endPoint x: 268, endPoint y: 273, distance: 46.3
click at [307, 298] on link "Ctrl X Cortar" at bounding box center [329, 299] width 85 height 15
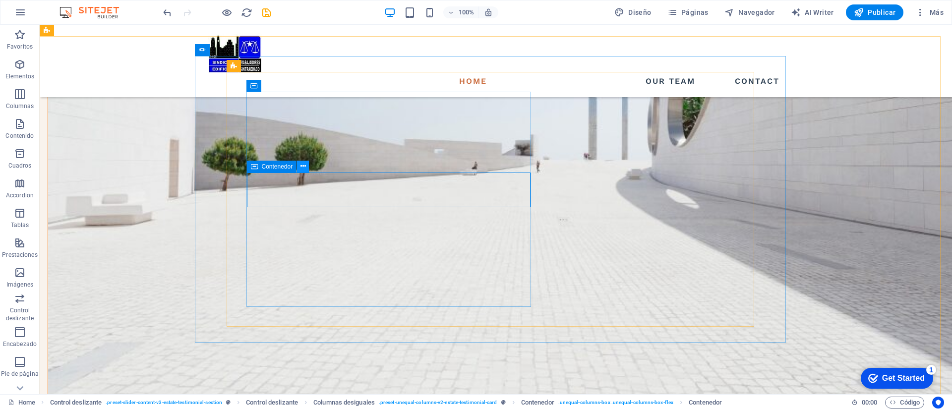
click at [301, 166] on icon at bounding box center [302, 166] width 5 height 10
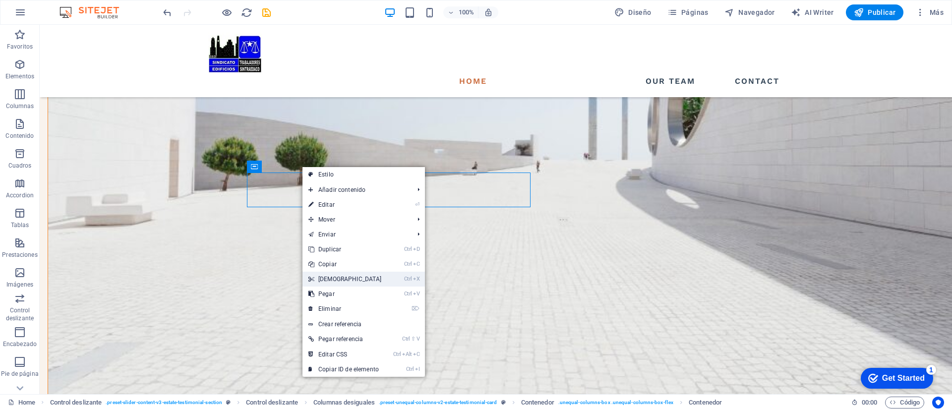
click at [333, 280] on link "Ctrl X Cortar" at bounding box center [344, 279] width 85 height 15
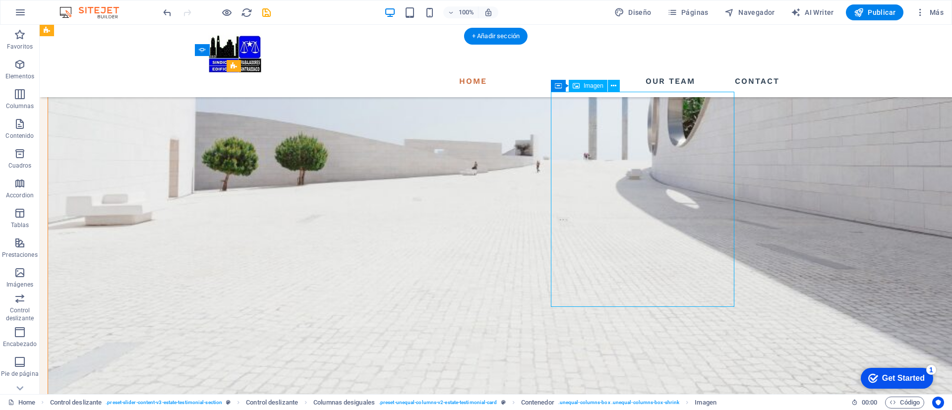
select select "%"
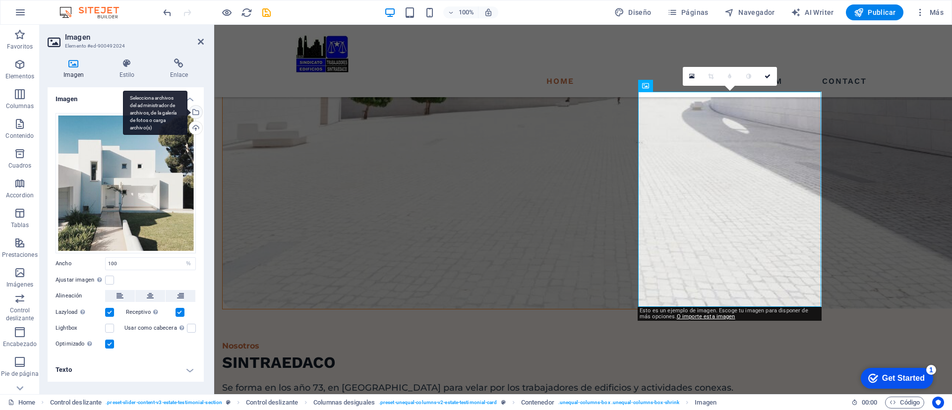
click at [187, 111] on div "Selecciona archivos del administrador de archivos, de la galería de fotos o car…" at bounding box center [155, 113] width 64 height 45
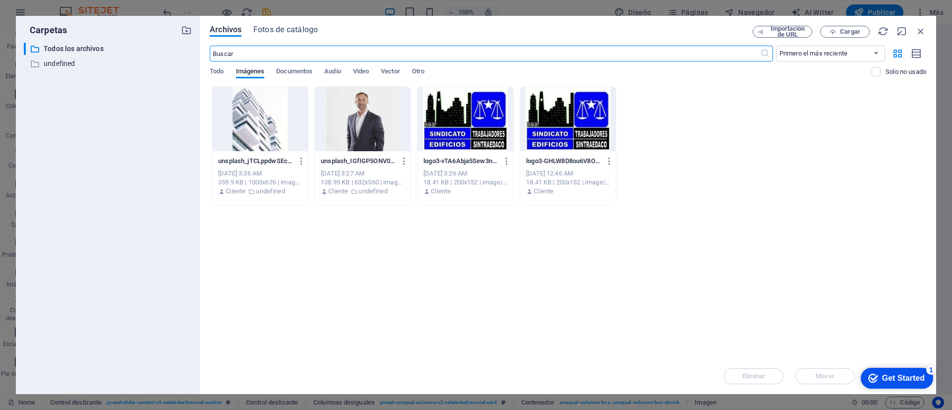
scroll to position [1246, 0]
click at [253, 110] on div at bounding box center [260, 119] width 96 height 64
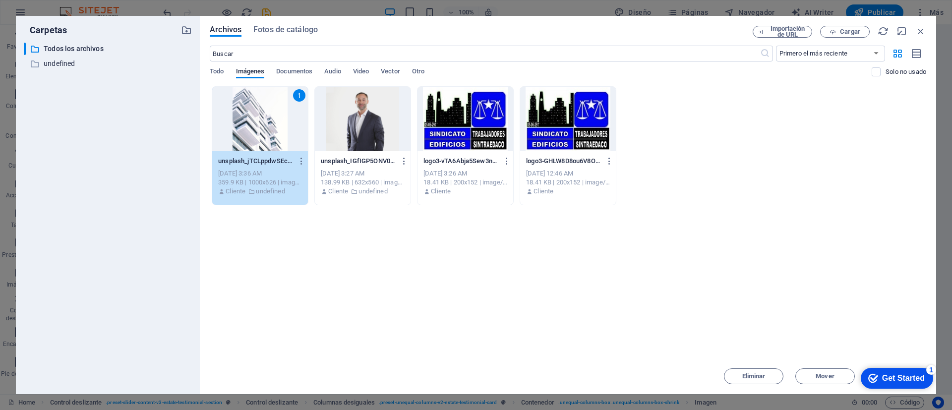
click at [253, 110] on div "1" at bounding box center [260, 119] width 96 height 64
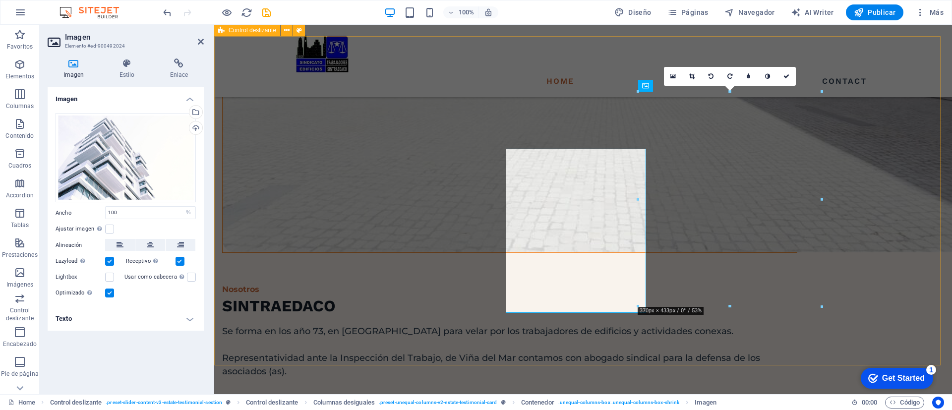
scroll to position [1190, 0]
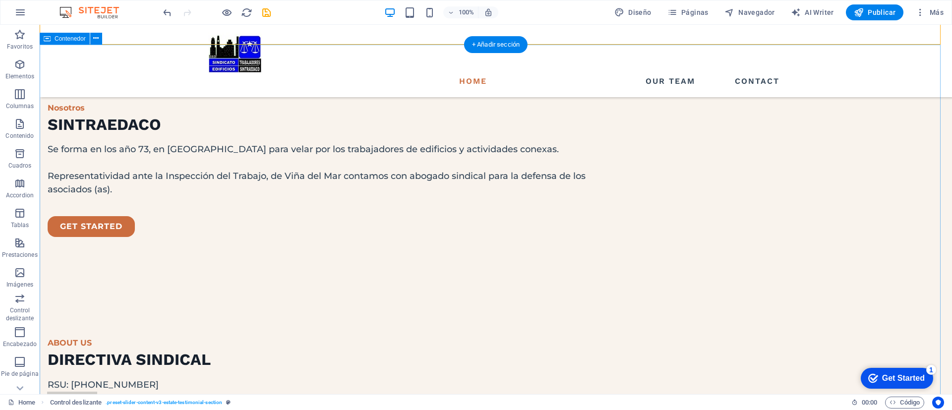
scroll to position [1561, 0]
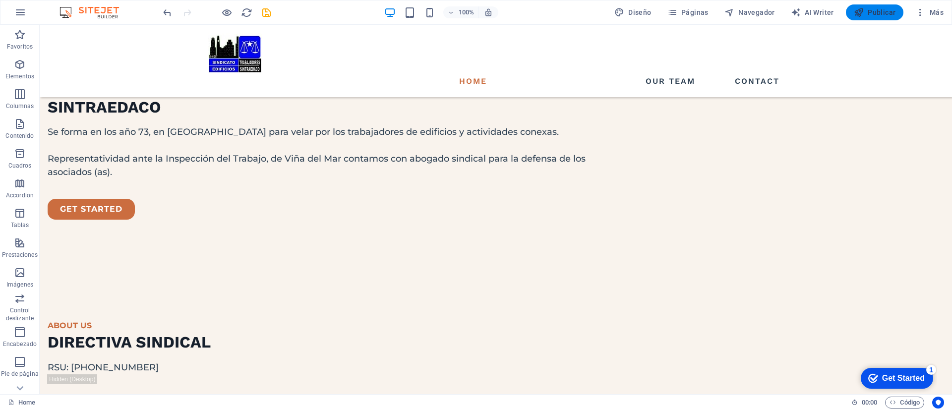
click at [877, 15] on span "Publicar" at bounding box center [875, 12] width 42 height 10
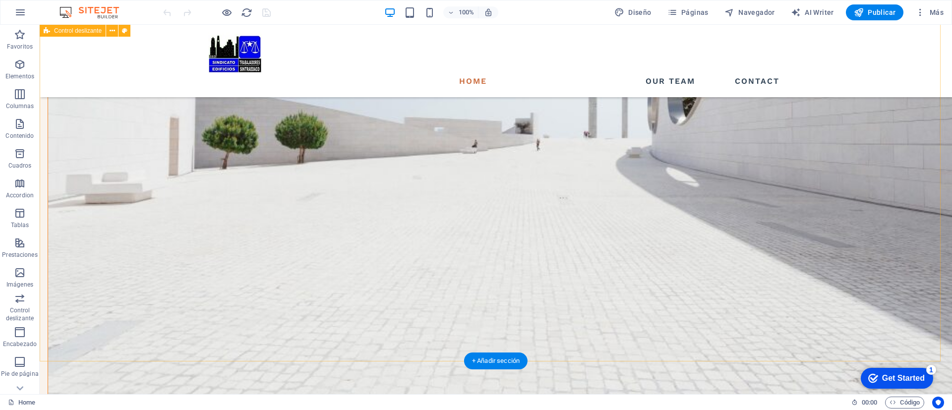
scroll to position [1190, 0]
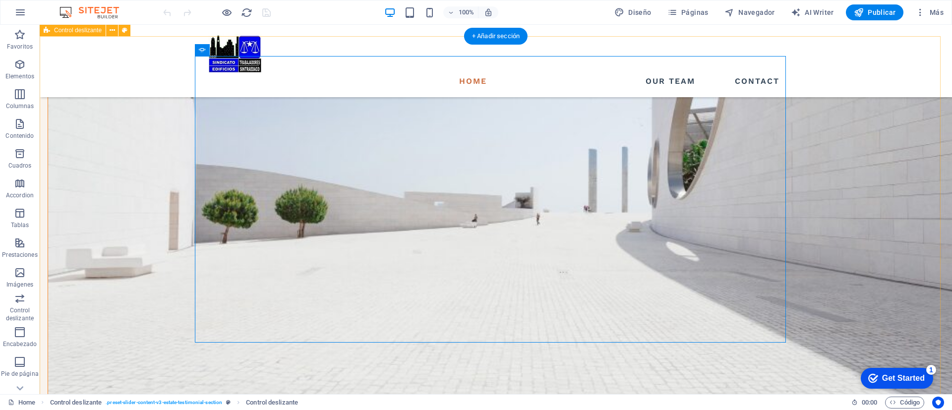
scroll to position [1115, 0]
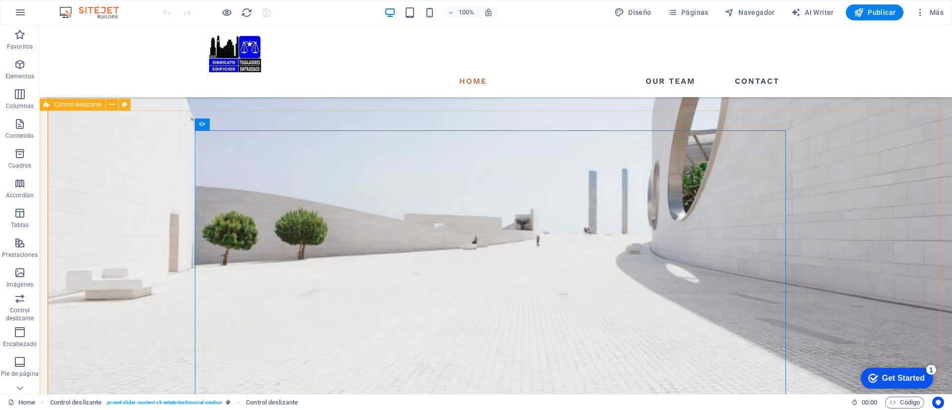
click at [76, 105] on span "Control deslizante" at bounding box center [78, 105] width 48 height 6
click at [113, 107] on icon at bounding box center [112, 105] width 5 height 10
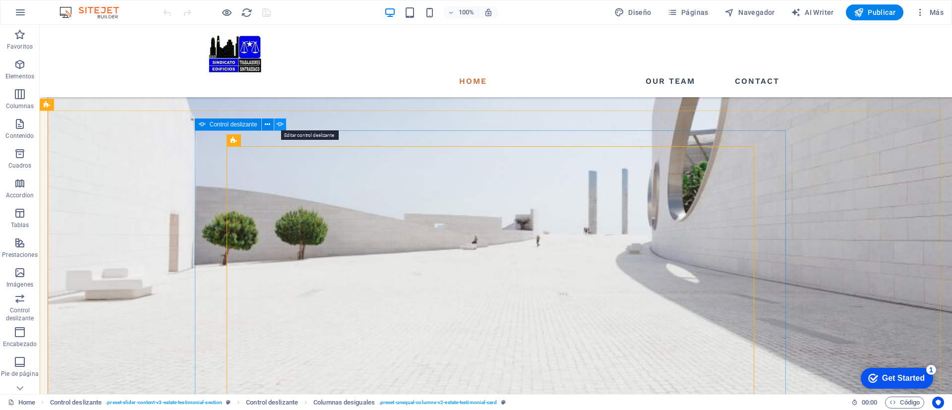
click at [281, 121] on icon at bounding box center [280, 124] width 7 height 10
select select "ms"
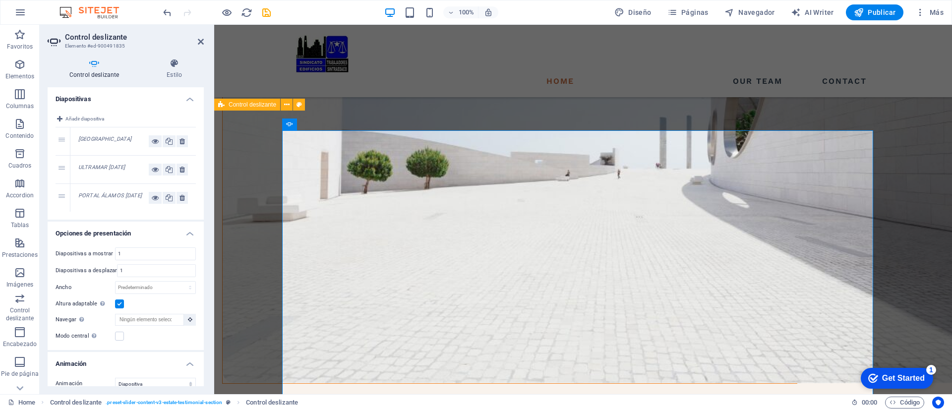
scroll to position [1190, 0]
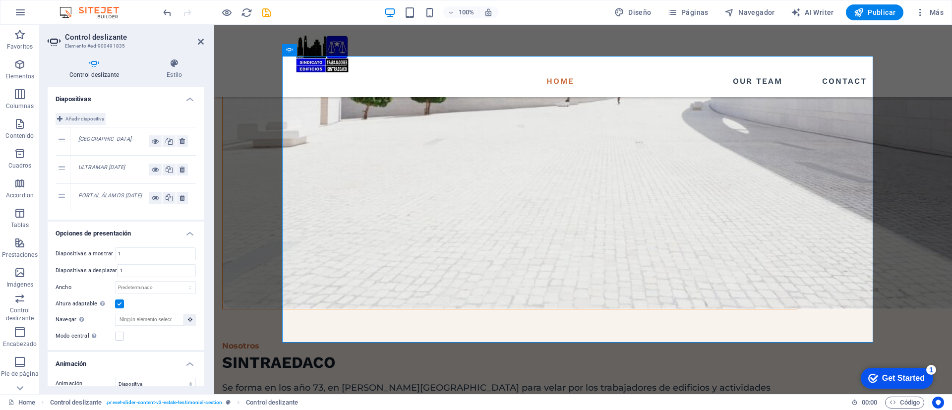
click at [60, 118] on icon at bounding box center [59, 119] width 5 height 12
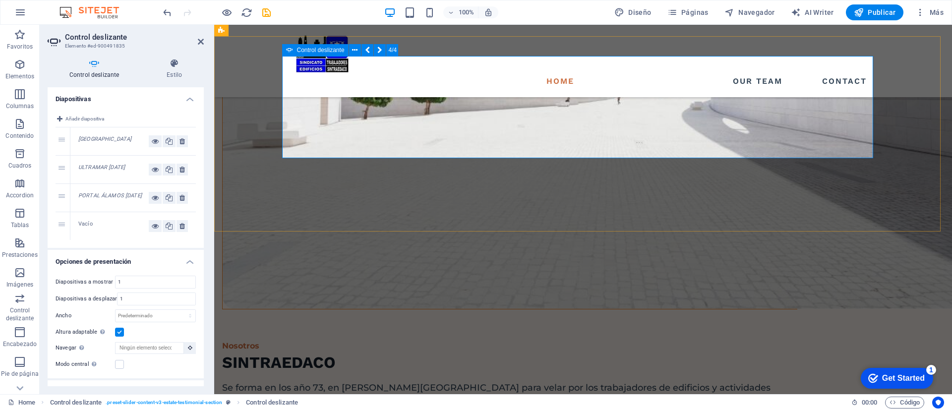
scroll to position [1115, 0]
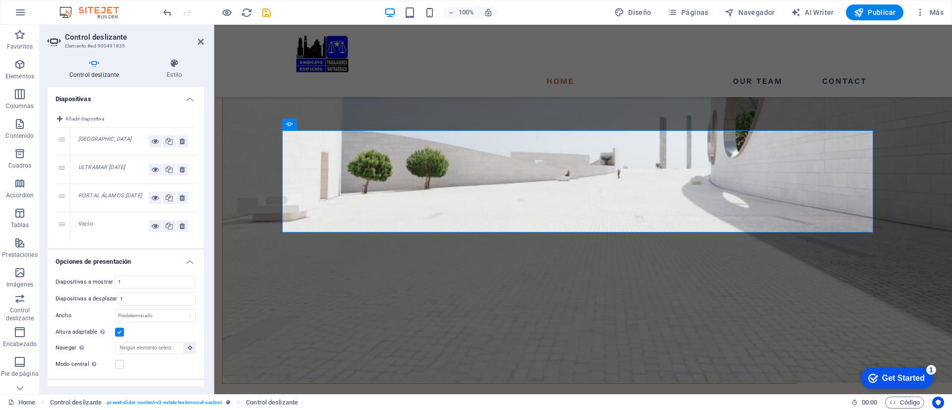
click at [104, 175] on div "ULTRAMAR May 22, 2022" at bounding box center [113, 170] width 70 height 12
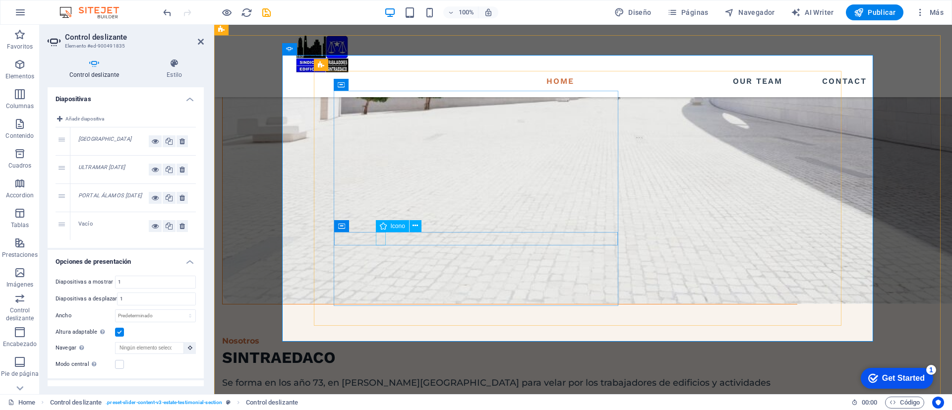
scroll to position [1264, 0]
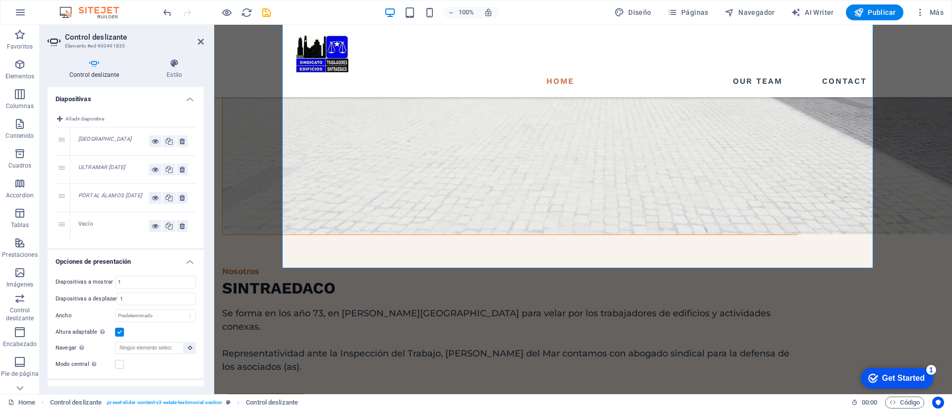
click at [60, 230] on div "4" at bounding box center [63, 226] width 15 height 28
click at [168, 198] on icon at bounding box center [169, 198] width 7 height 12
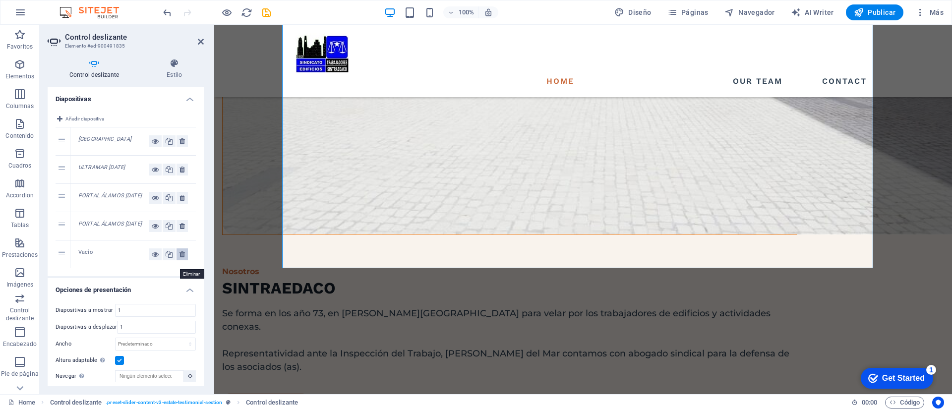
click at [180, 260] on icon at bounding box center [181, 254] width 5 height 12
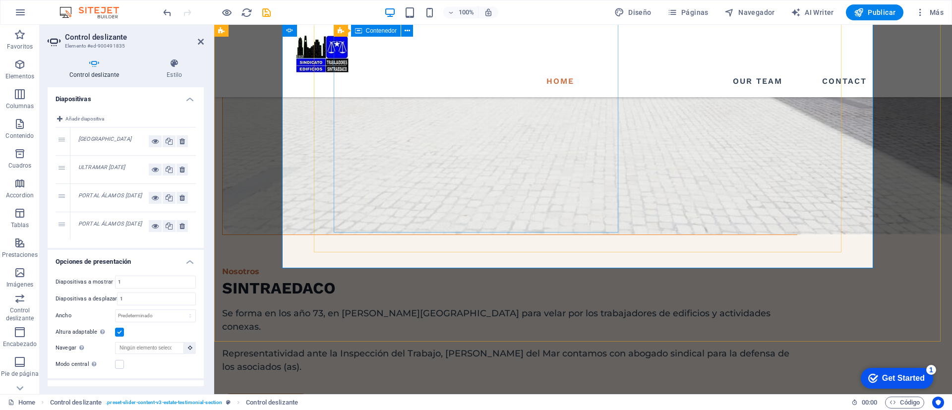
scroll to position [1190, 0]
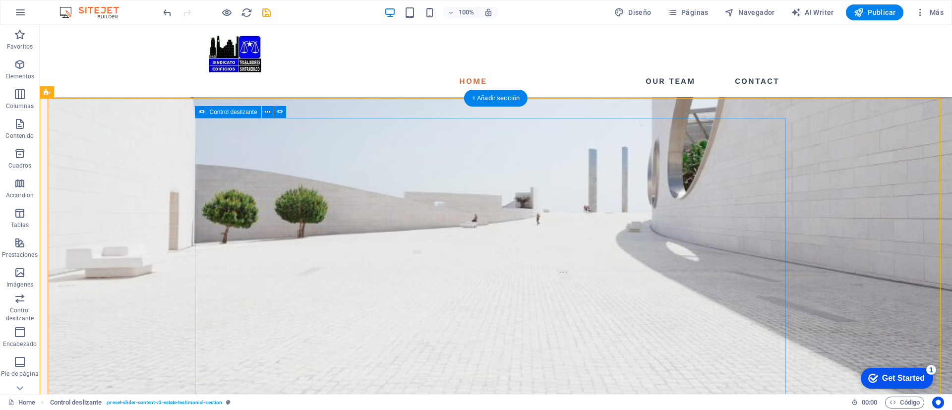
scroll to position [1115, 0]
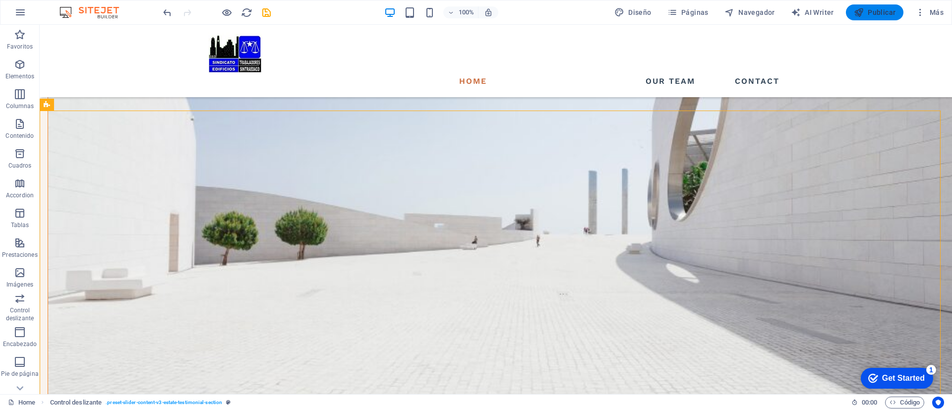
click at [877, 10] on span "Publicar" at bounding box center [875, 12] width 42 height 10
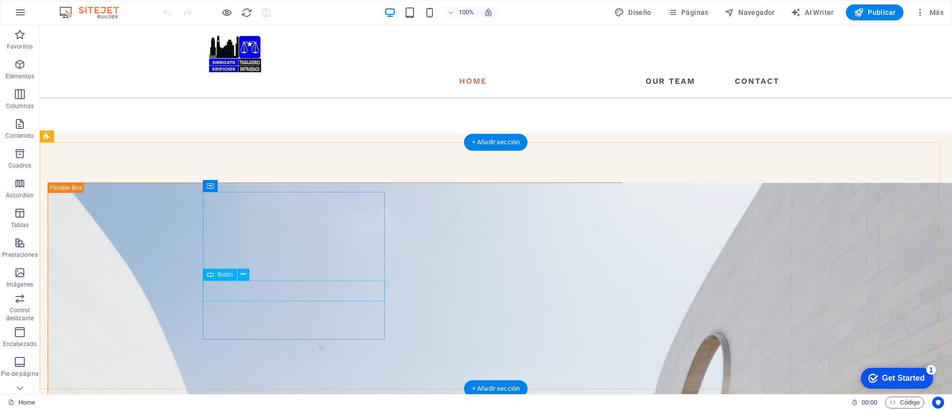
scroll to position [744, 0]
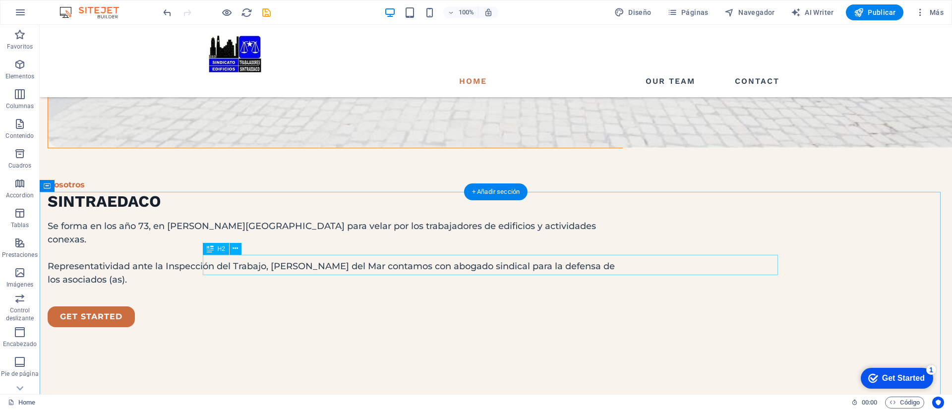
scroll to position [1487, 0]
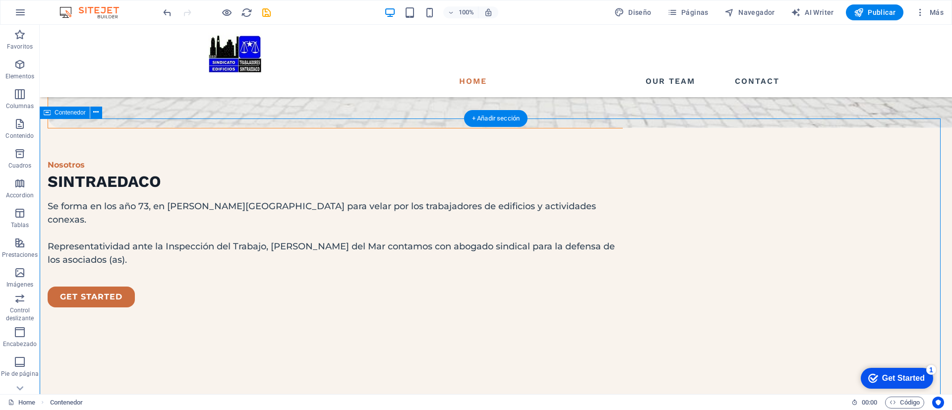
scroll to position [1636, 0]
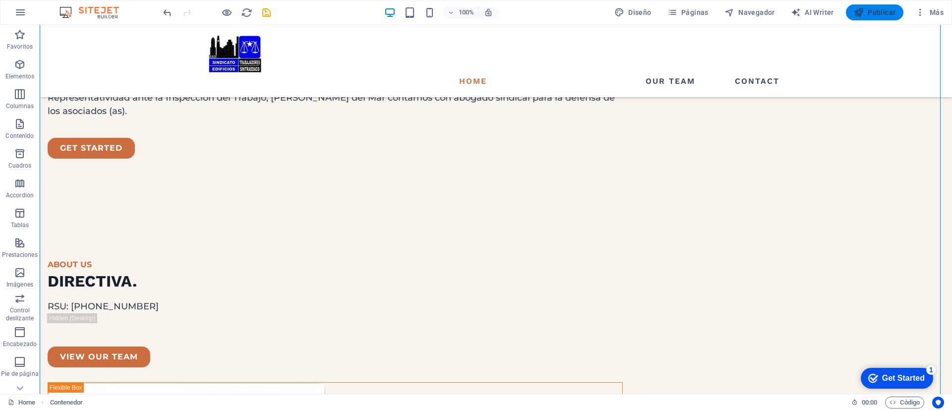
click at [881, 10] on span "Publicar" at bounding box center [875, 12] width 42 height 10
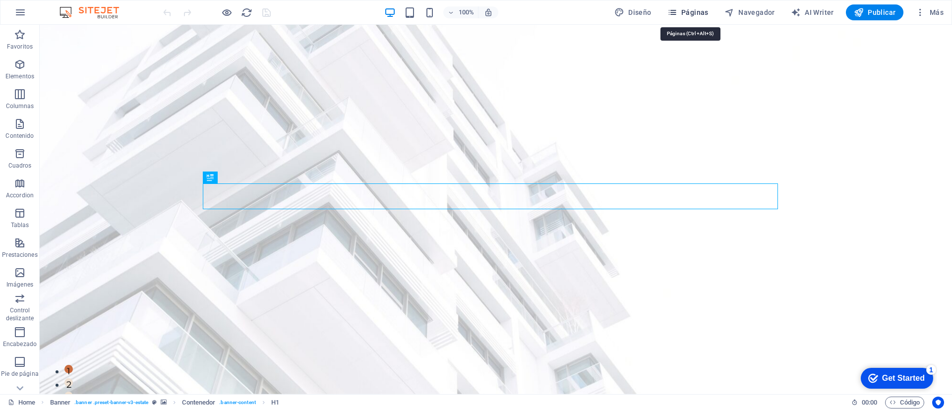
click at [692, 11] on span "Páginas" at bounding box center [687, 12] width 41 height 10
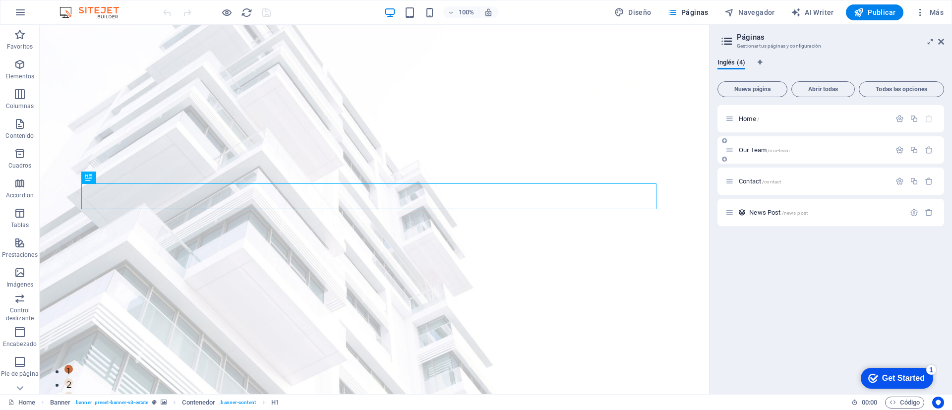
click at [813, 152] on p "Our Team /our-team" at bounding box center [813, 150] width 149 height 6
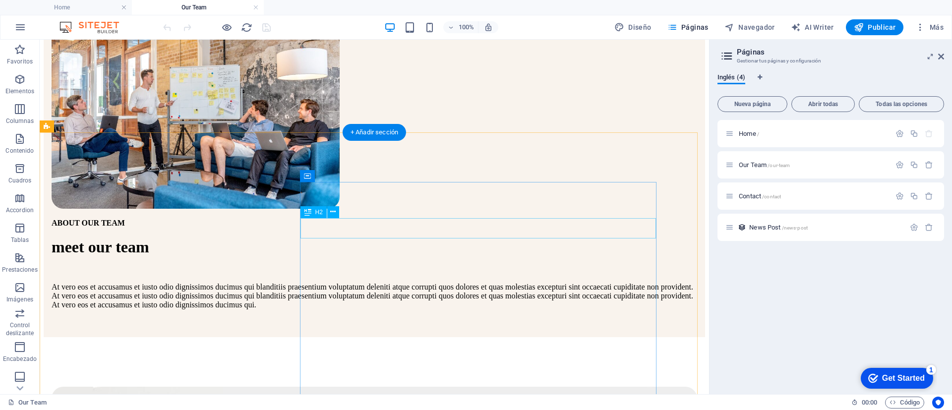
scroll to position [223, 0]
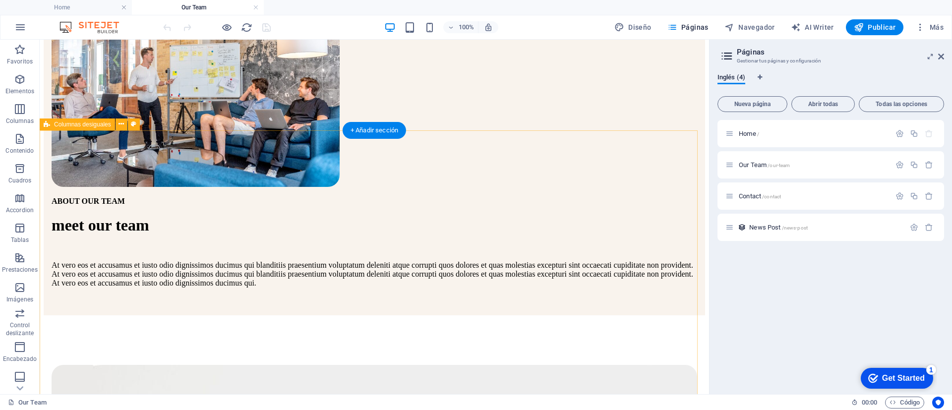
click at [120, 123] on icon at bounding box center [120, 124] width 5 height 10
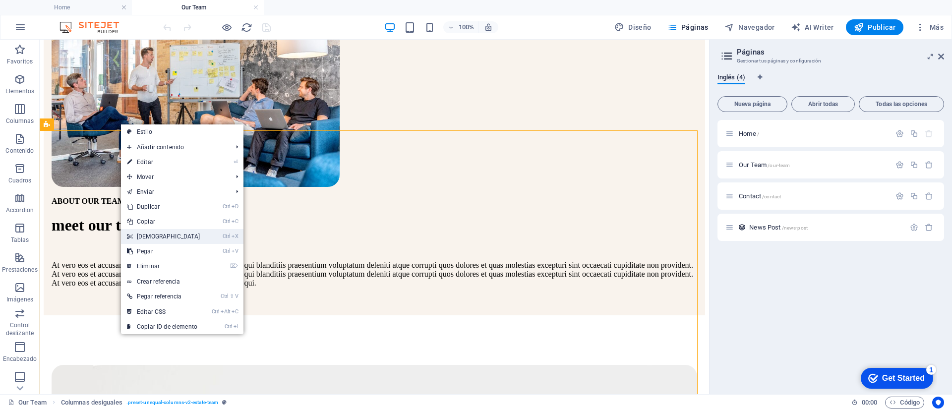
click at [159, 235] on link "Ctrl X Cortar" at bounding box center [163, 236] width 85 height 15
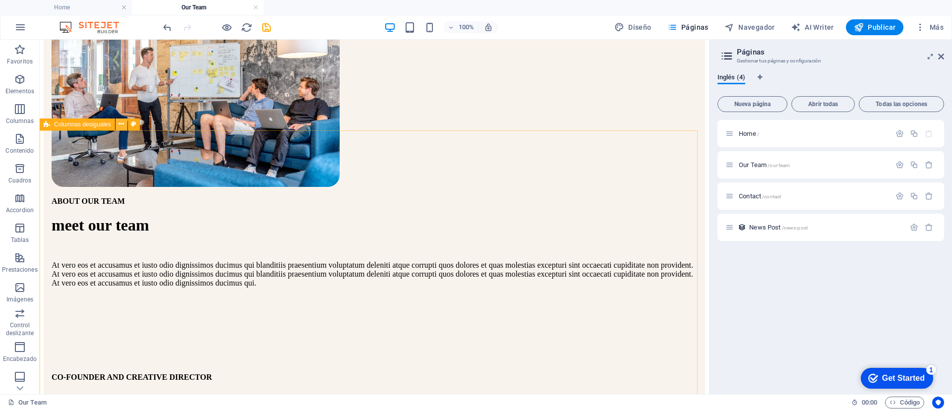
click at [121, 126] on icon at bounding box center [120, 124] width 5 height 10
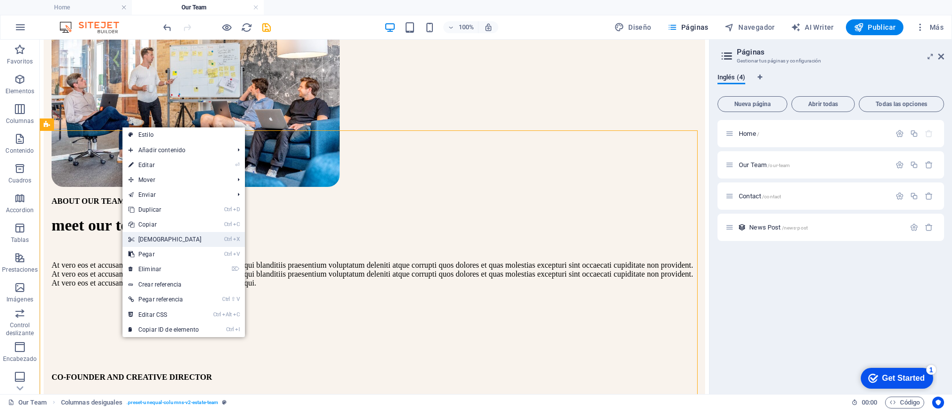
click at [149, 238] on link "Ctrl X Cortar" at bounding box center [164, 239] width 85 height 15
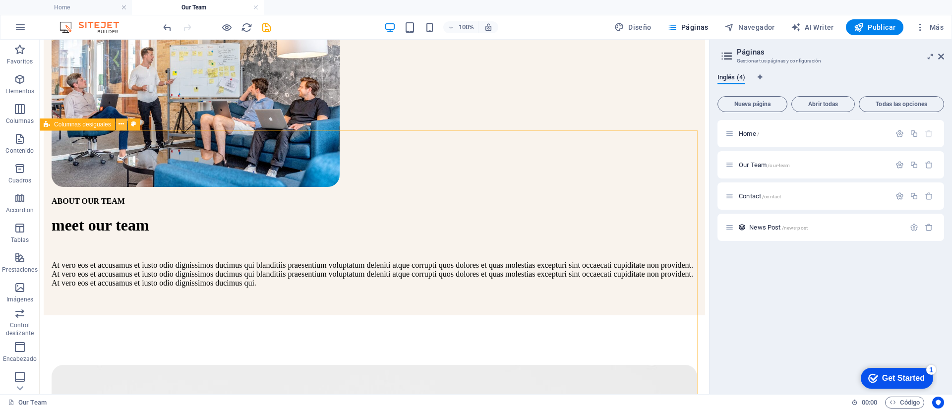
click at [122, 126] on icon at bounding box center [120, 124] width 5 height 10
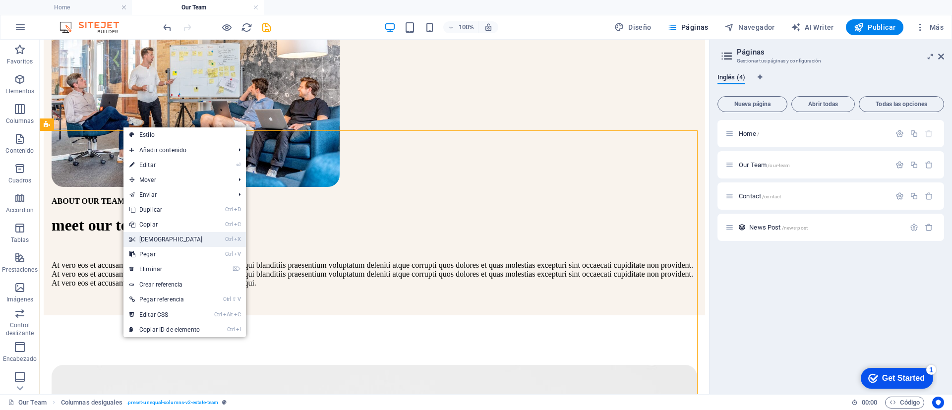
click at [138, 235] on link "Ctrl X Cortar" at bounding box center [165, 239] width 85 height 15
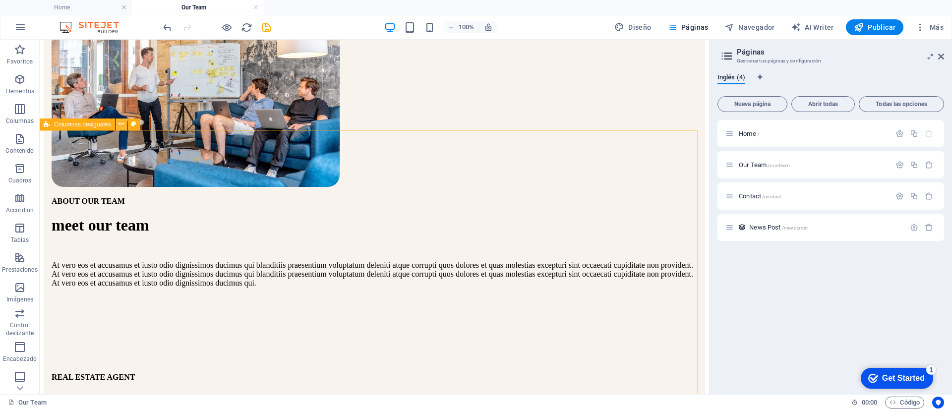
click at [120, 123] on icon at bounding box center [120, 124] width 5 height 10
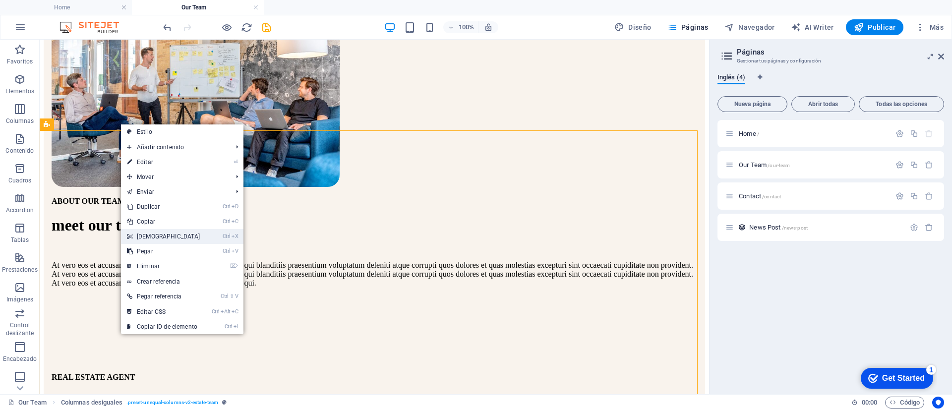
click at [151, 234] on link "Ctrl X Cortar" at bounding box center [163, 236] width 85 height 15
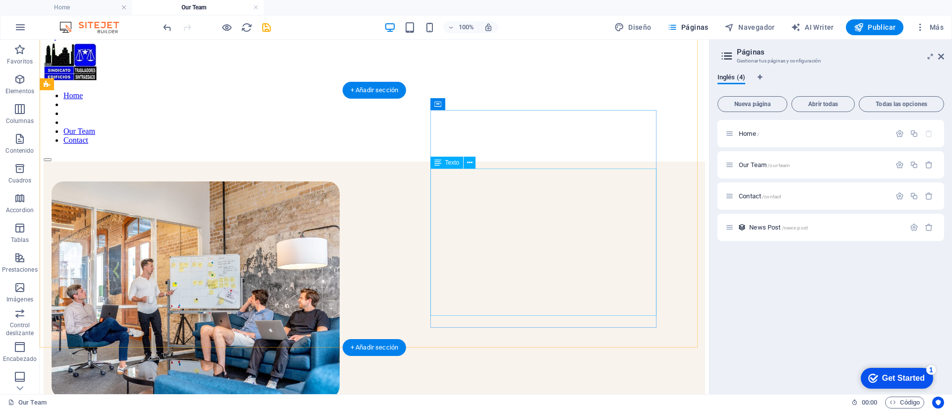
scroll to position [0, 0]
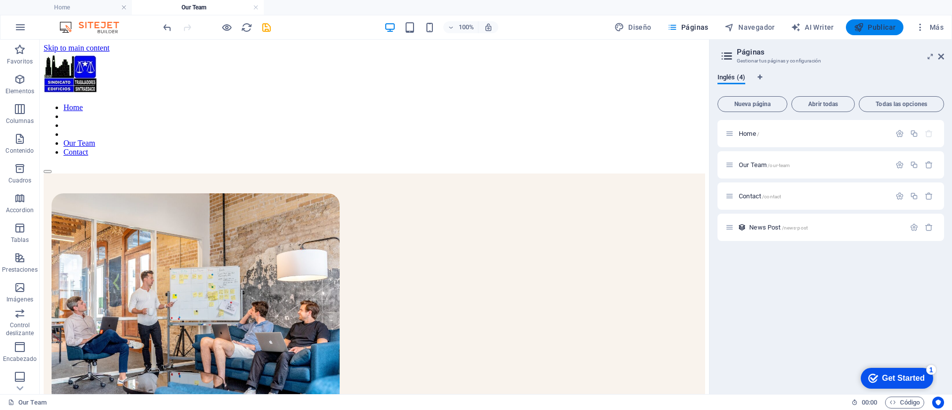
click at [879, 29] on span "Publicar" at bounding box center [875, 27] width 42 height 10
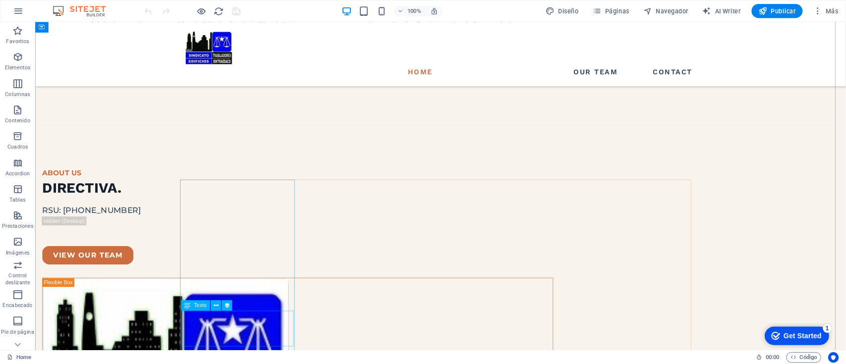
scroll to position [1710, 0]
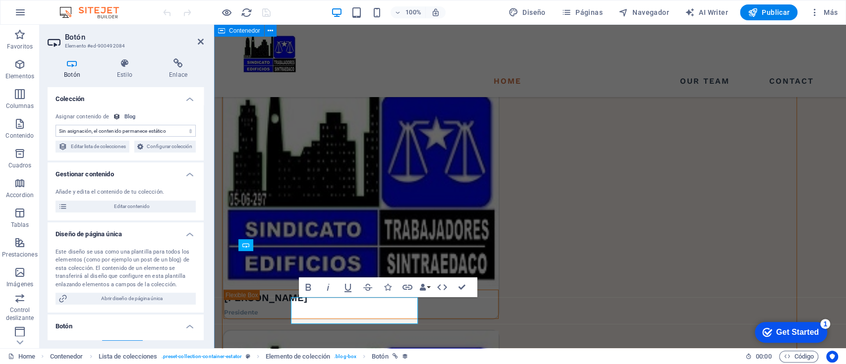
scroll to position [1710, 0]
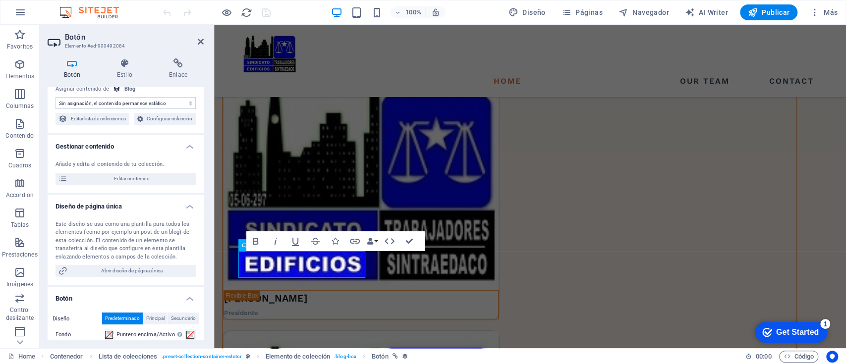
scroll to position [0, 0]
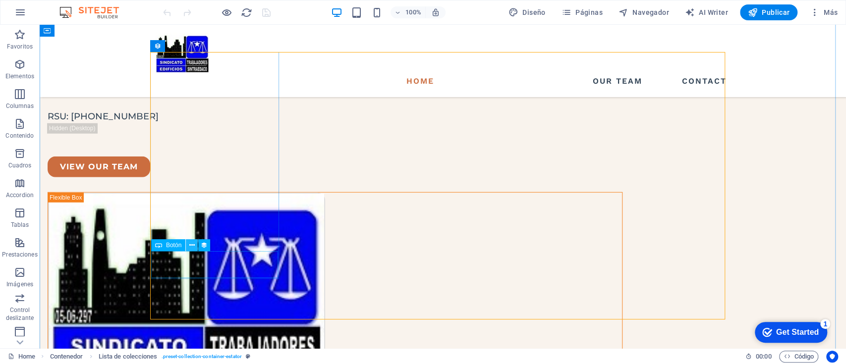
click at [191, 246] on icon at bounding box center [191, 245] width 5 height 10
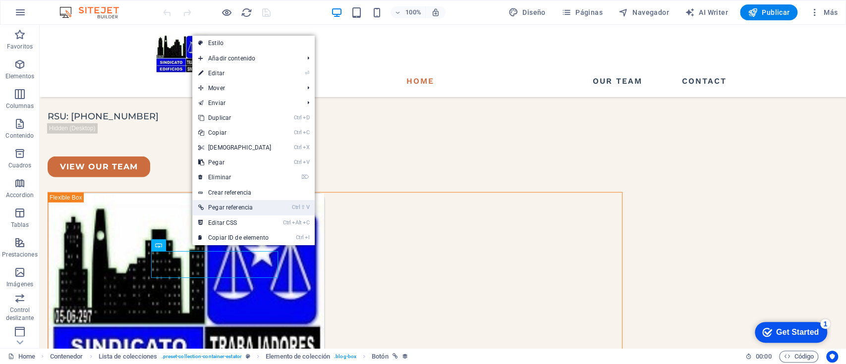
click at [222, 209] on link "Ctrl ⇧ V Pegar referencia" at bounding box center [234, 207] width 85 height 15
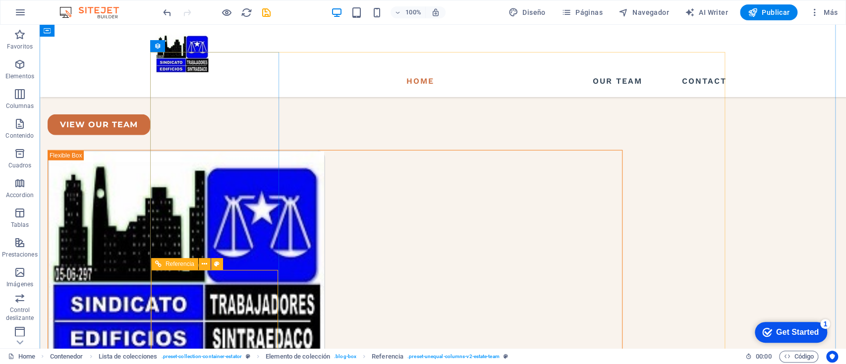
scroll to position [1776, 0]
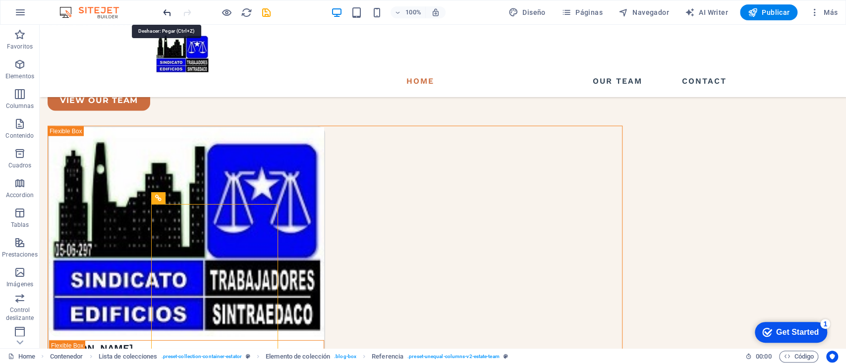
click at [167, 13] on icon "undo" at bounding box center [167, 12] width 11 height 11
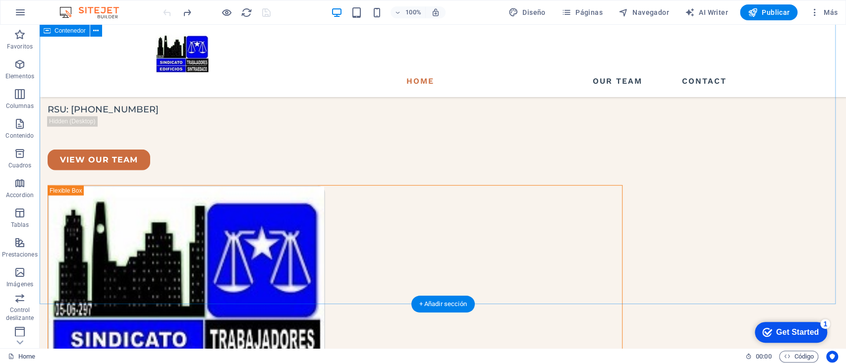
scroll to position [1710, 0]
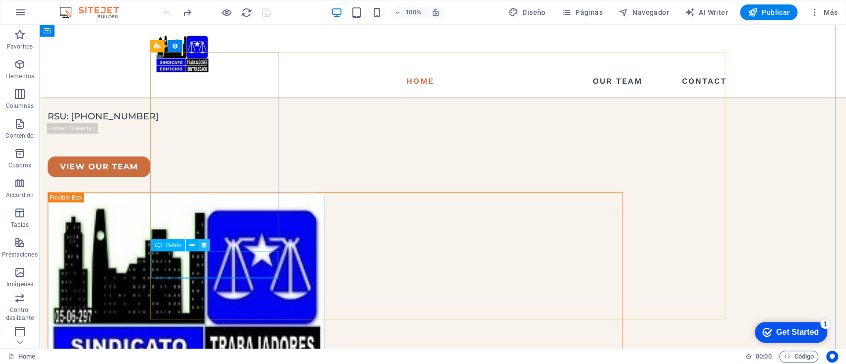
click at [204, 247] on icon at bounding box center [204, 245] width 7 height 10
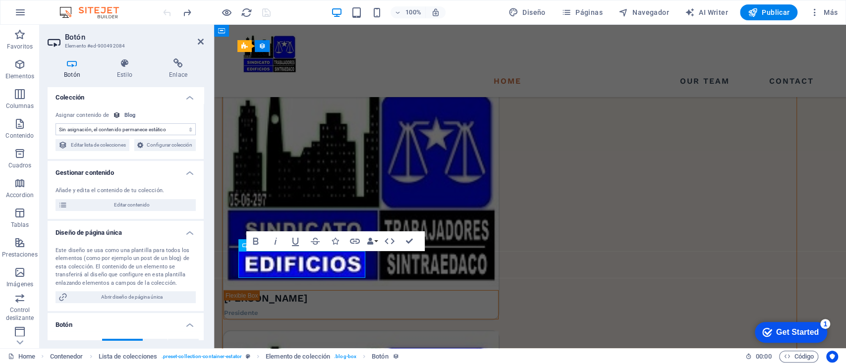
scroll to position [0, 0]
click at [353, 242] on icon "button" at bounding box center [355, 241] width 12 height 12
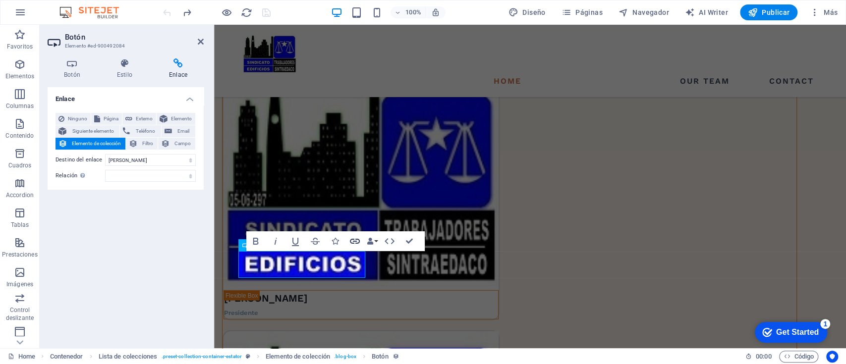
click at [353, 242] on icon "button" at bounding box center [355, 241] width 12 height 12
click at [356, 241] on icon "button" at bounding box center [355, 241] width 10 height 5
click at [156, 205] on div "Enlace Ninguno Página Externo Elemento Siguiente elemento Teléfono Email Elemen…" at bounding box center [126, 213] width 156 height 253
click at [190, 161] on select "Nueva pestaña Misma pestaña Superposición" at bounding box center [150, 160] width 91 height 12
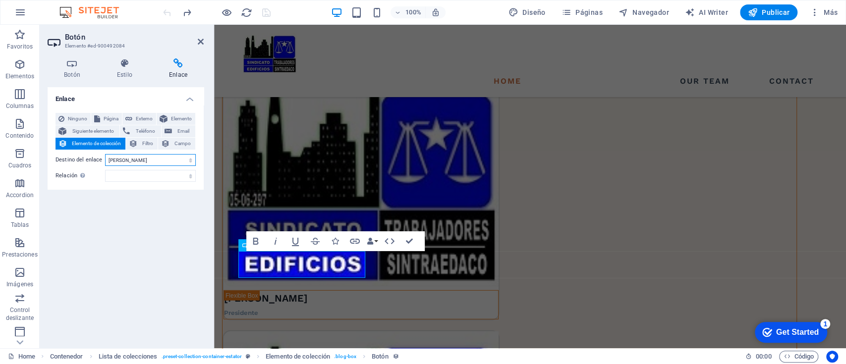
select select "blank"
click at [105, 154] on select "Nueva pestaña Misma pestaña Superposición" at bounding box center [150, 160] width 91 height 12
click at [121, 178] on select "alternativo autor marcador externo ayuda licencia siguiente nofollow noreferrer…" at bounding box center [150, 176] width 91 height 12
click at [176, 65] on icon at bounding box center [178, 63] width 51 height 10
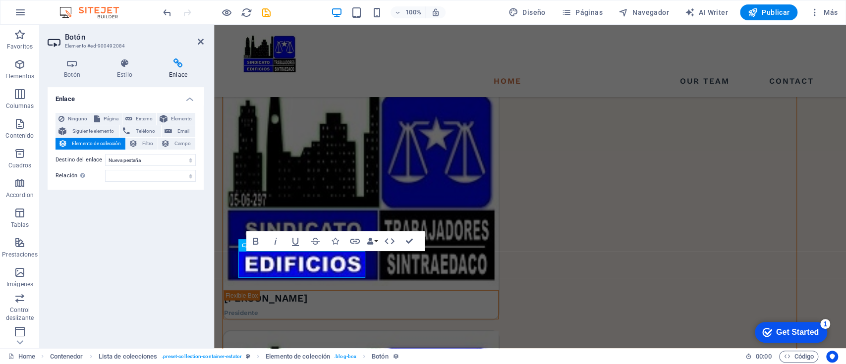
click at [174, 63] on icon at bounding box center [178, 63] width 51 height 10
click at [131, 174] on select "alternativo autor marcador externo ayuda licencia siguiente nofollow noreferrer…" at bounding box center [150, 176] width 91 height 12
click at [123, 224] on div "Enlace Ninguno Página Externo Elemento Siguiente elemento Teléfono Email Elemen…" at bounding box center [126, 213] width 156 height 253
click at [179, 64] on icon at bounding box center [178, 63] width 51 height 10
click at [131, 201] on div "Enlace Ninguno Página Externo Elemento Siguiente elemento Teléfono Email Elemen…" at bounding box center [126, 213] width 156 height 253
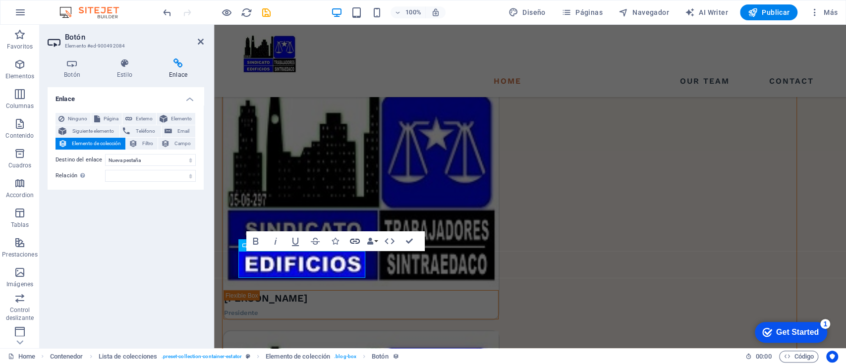
click at [354, 243] on icon "button" at bounding box center [355, 241] width 10 height 5
click at [123, 241] on div "Enlace Ninguno Página Externo Elemento Siguiente elemento Teléfono Email Elemen…" at bounding box center [126, 213] width 156 height 253
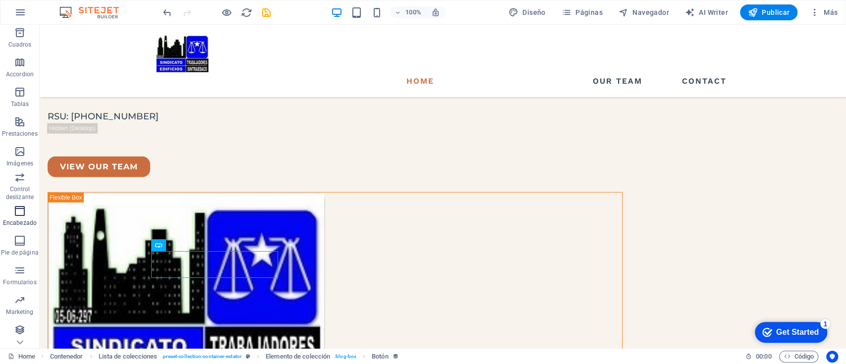
scroll to position [122, 0]
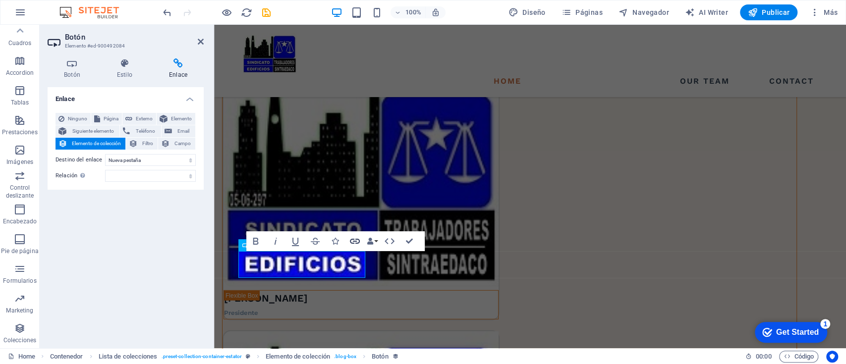
click at [353, 240] on icon "button" at bounding box center [355, 241] width 12 height 12
click at [178, 61] on icon at bounding box center [178, 63] width 51 height 10
click at [77, 61] on icon at bounding box center [72, 63] width 49 height 10
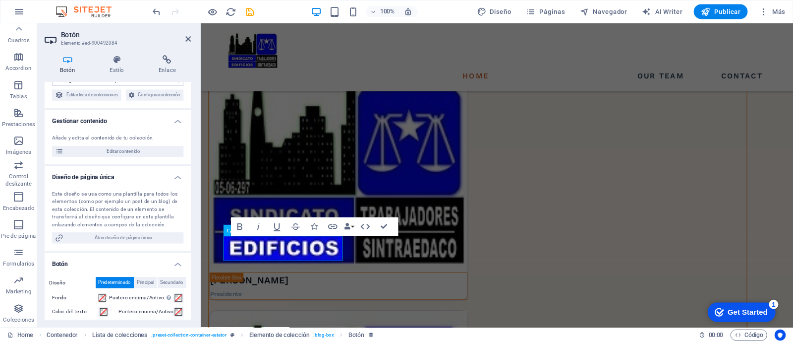
scroll to position [0, 0]
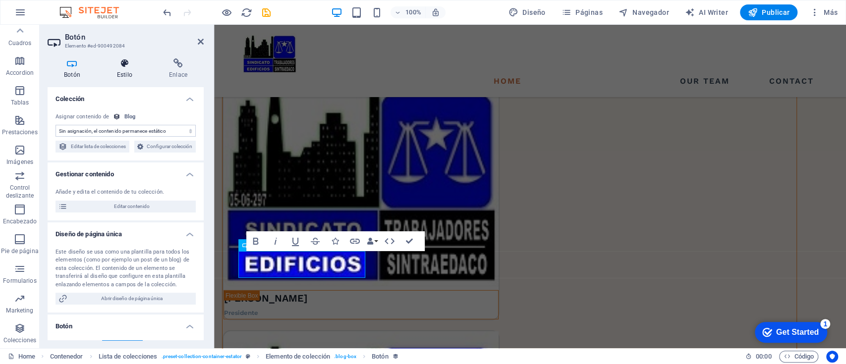
click at [121, 67] on icon at bounding box center [125, 63] width 48 height 10
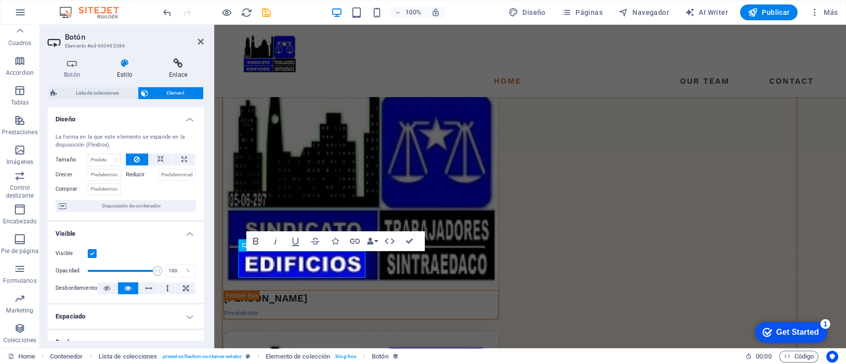
click at [176, 67] on icon at bounding box center [178, 63] width 51 height 10
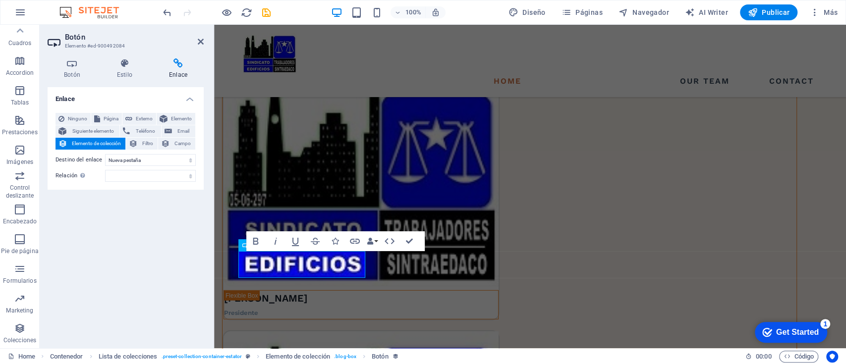
drag, startPoint x: 114, startPoint y: 174, endPoint x: 88, endPoint y: 249, distance: 79.8
click at [88, 249] on div "Enlace Ninguno Página Externo Elemento Siguiente elemento Teléfono Email Elemen…" at bounding box center [126, 213] width 156 height 253
click at [73, 117] on span "Ninguno" at bounding box center [77, 119] width 20 height 12
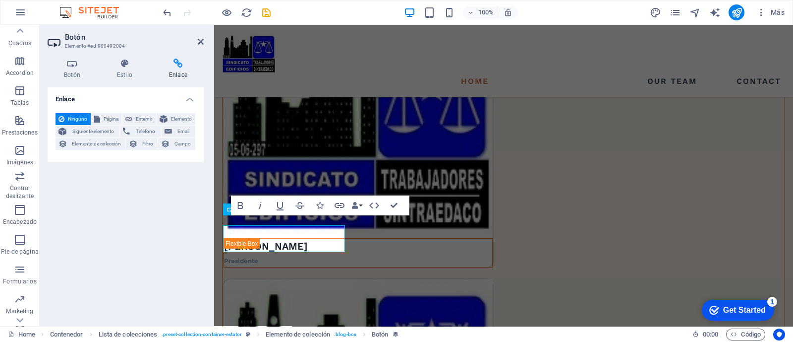
scroll to position [122, 0]
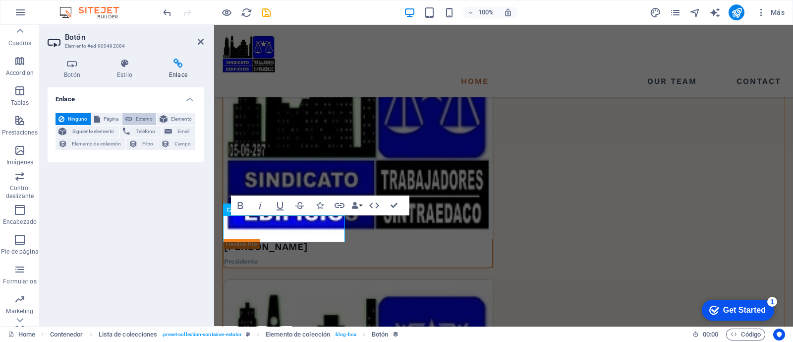
click at [137, 118] on span "Externo" at bounding box center [144, 119] width 18 height 12
select select "blank"
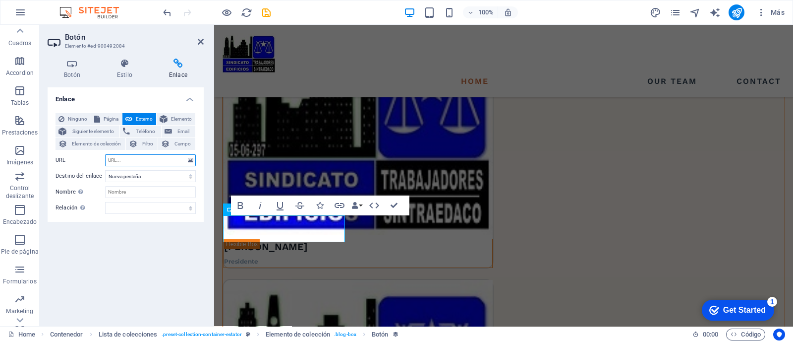
paste input "[URL][DOMAIN_NAME]"
type input "[URL][DOMAIN_NAME]"
click at [99, 259] on div "Enlace Ninguno Página Externo Elemento Siguiente elemento Teléfono Email Elemen…" at bounding box center [126, 202] width 156 height 230
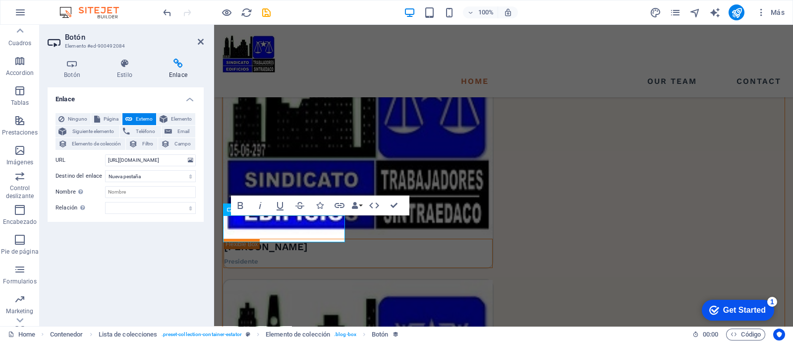
click at [131, 255] on div "Enlace Ninguno Página Externo Elemento Siguiente elemento Teléfono Email Elemen…" at bounding box center [126, 202] width 156 height 230
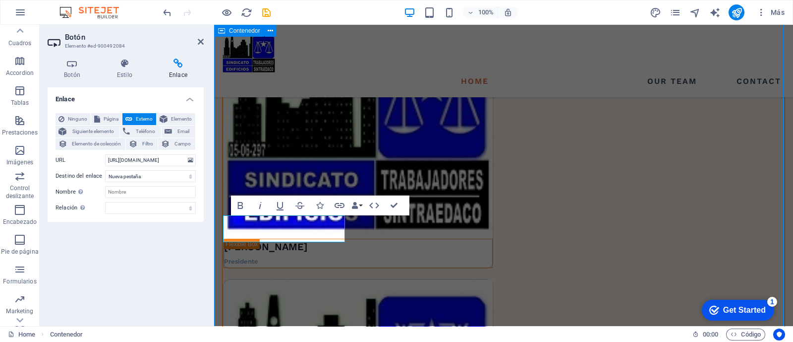
scroll to position [1723, 0]
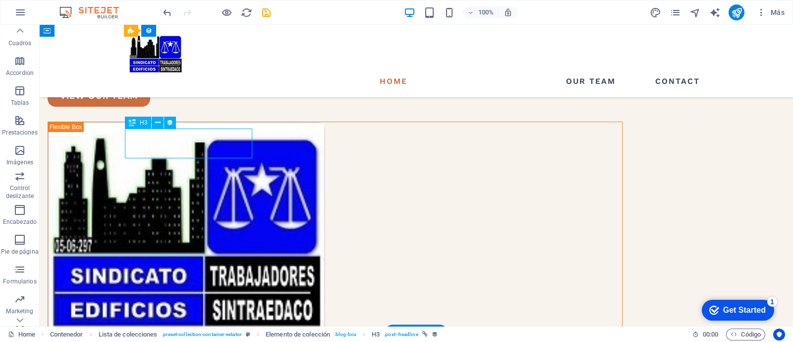
select select "name"
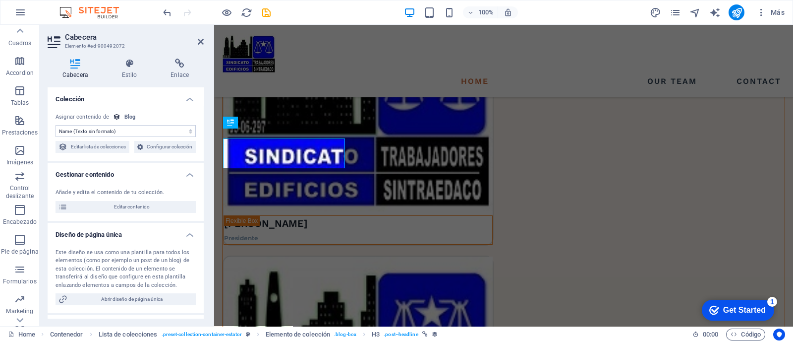
scroll to position [1700, 0]
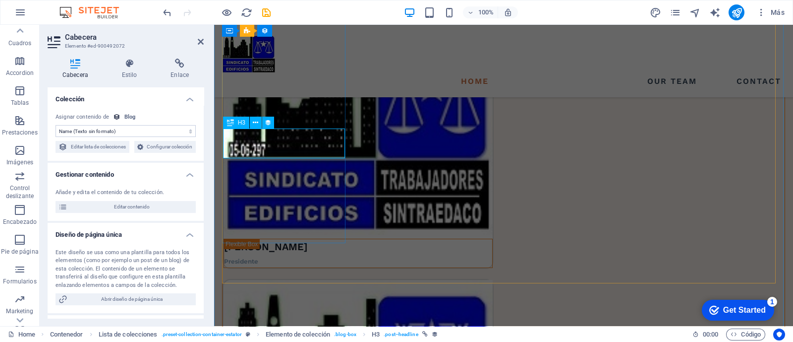
click at [74, 68] on icon at bounding box center [76, 63] width 56 height 10
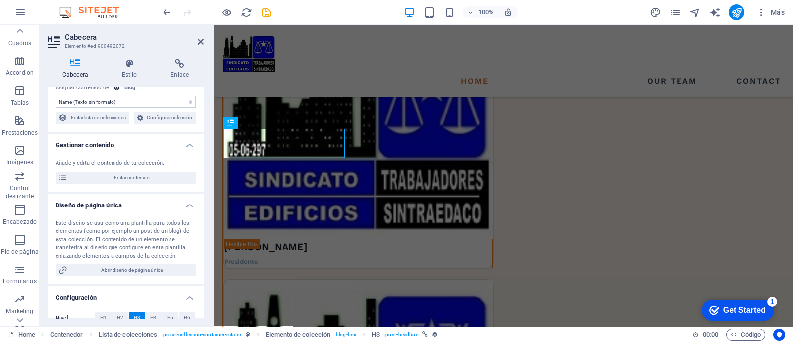
scroll to position [0, 0]
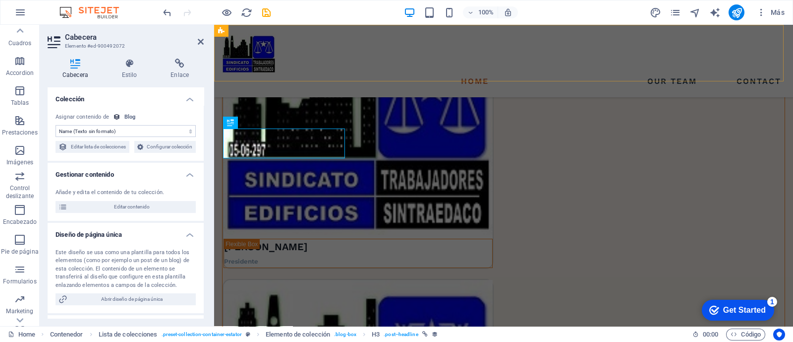
click at [327, 62] on div "Home Our Team Contact" at bounding box center [503, 61] width 579 height 72
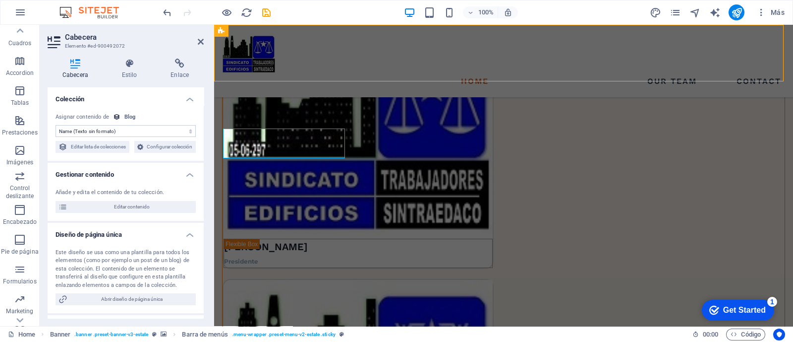
scroll to position [1723, 0]
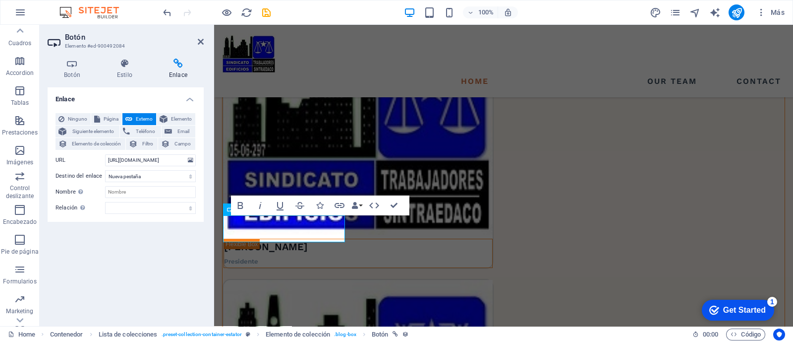
click at [145, 256] on div "Enlace Ninguno Página Externo Elemento Siguiente elemento Teléfono Email Elemen…" at bounding box center [126, 202] width 156 height 230
click at [160, 266] on div "Enlace Ninguno Página Externo Elemento Siguiente elemento Teléfono Email Elemen…" at bounding box center [126, 202] width 156 height 230
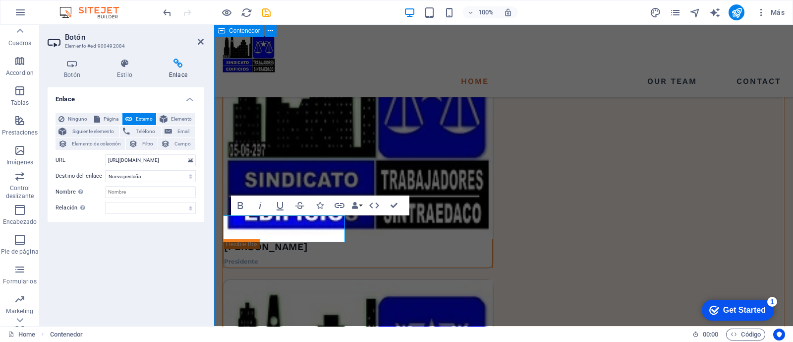
scroll to position [1723, 0]
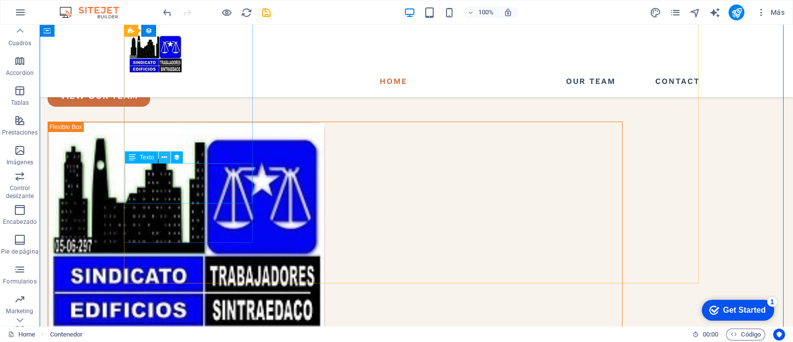
click at [165, 155] on icon at bounding box center [164, 157] width 5 height 10
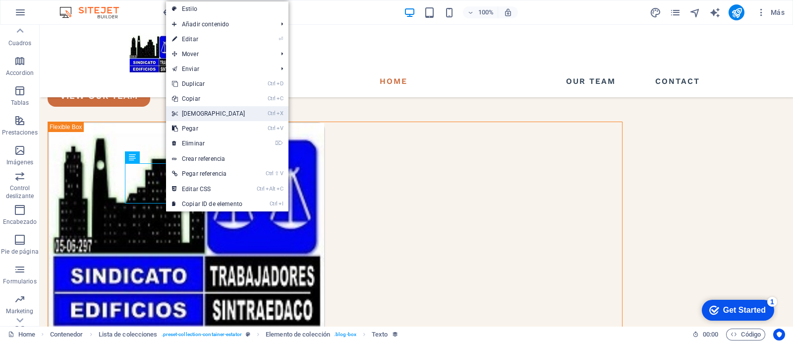
click at [198, 113] on link "Ctrl X Cortar" at bounding box center [208, 113] width 85 height 15
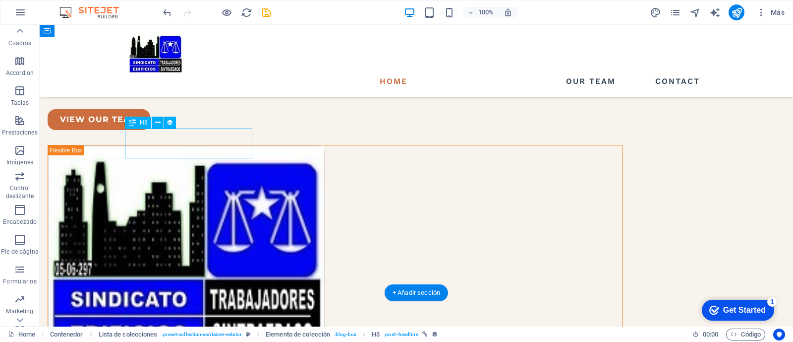
select select "name"
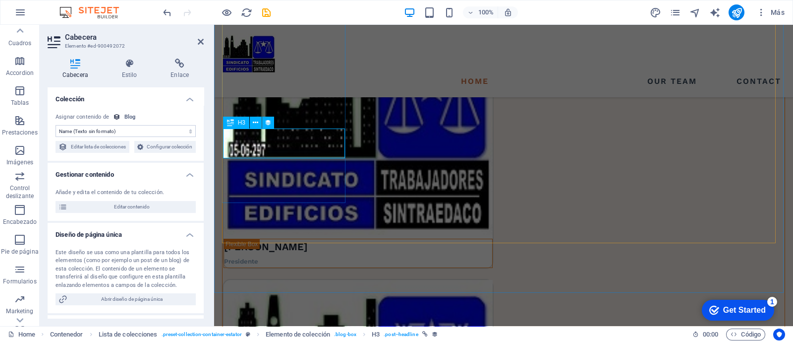
click at [134, 132] on select "Sin asignación, el contenido permanece estático Creado a las (Fecha) Actualizad…" at bounding box center [126, 131] width 140 height 12
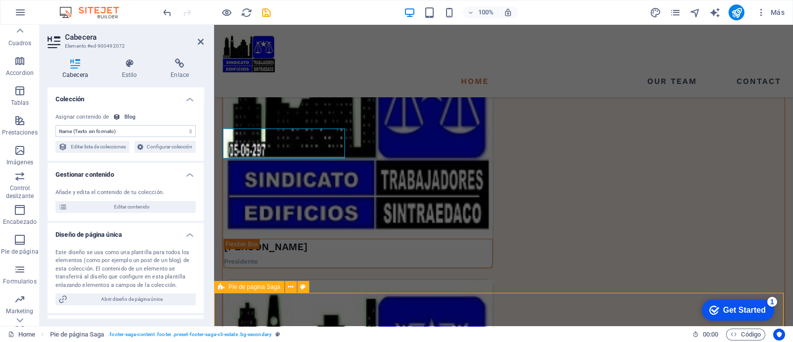
scroll to position [1723, 0]
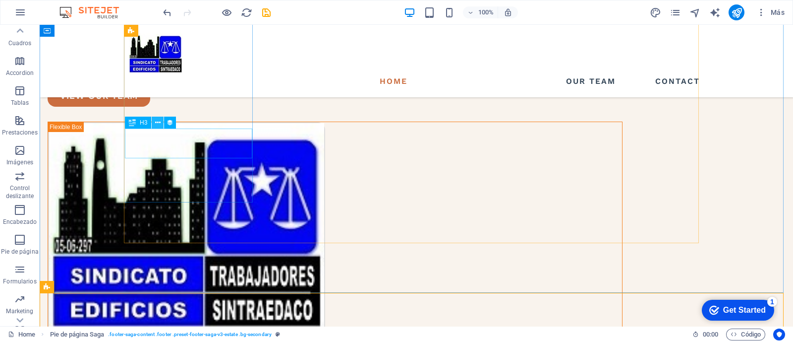
click at [157, 124] on icon at bounding box center [157, 122] width 5 height 10
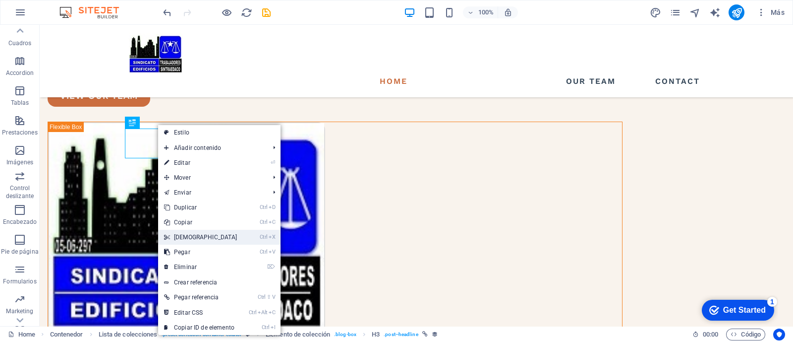
click at [188, 234] on link "Ctrl X Cortar" at bounding box center [200, 236] width 85 height 15
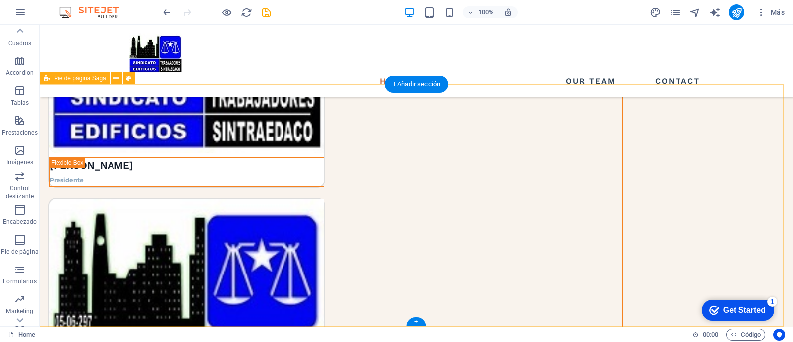
scroll to position [1716, 0]
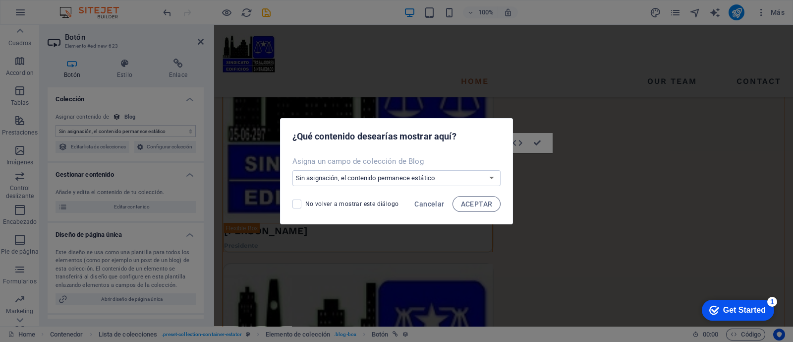
scroll to position [1692, 0]
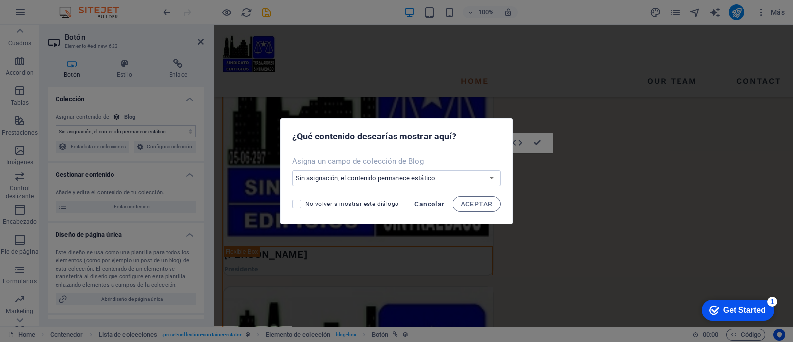
click at [431, 202] on span "Cancelar" at bounding box center [429, 204] width 30 height 8
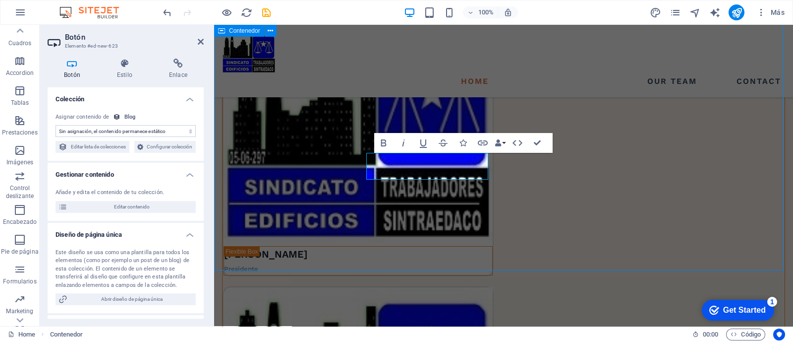
scroll to position [1716, 0]
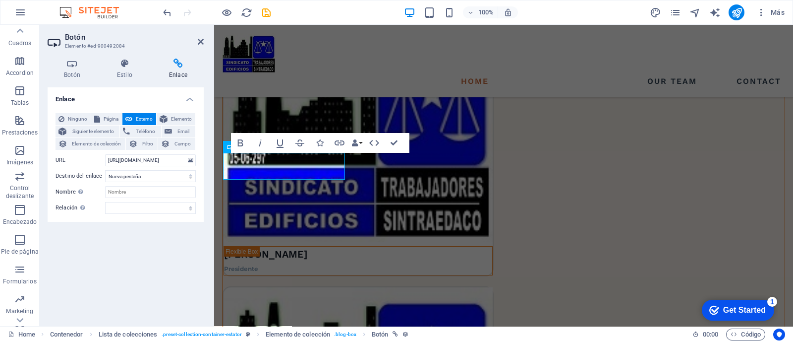
click at [170, 224] on div "Enlace Ninguno Página Externo Elemento Siguiente elemento Teléfono Email Elemen…" at bounding box center [126, 202] width 156 height 230
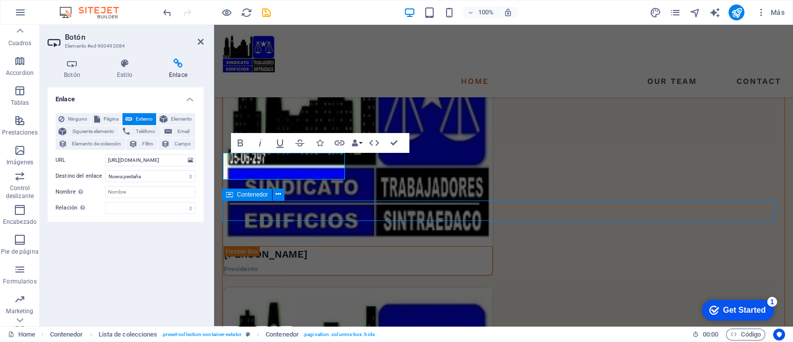
scroll to position [1716, 0]
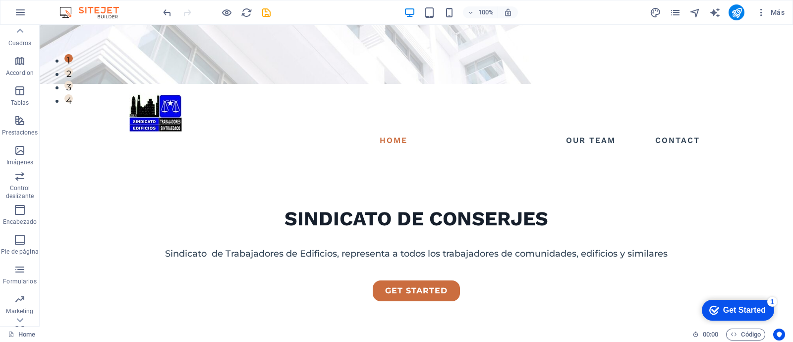
scroll to position [0, 0]
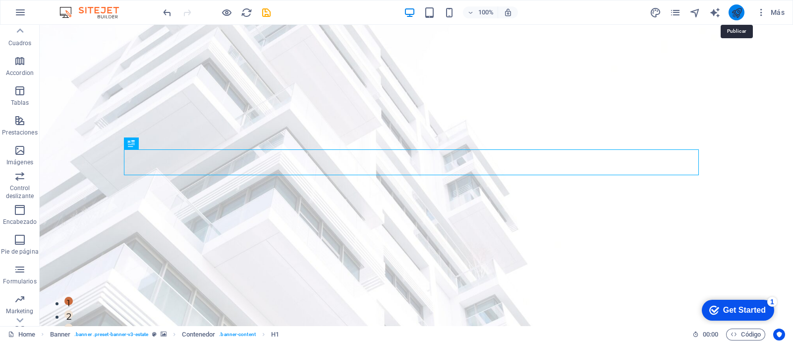
click at [734, 13] on icon "publish" at bounding box center [736, 12] width 11 height 11
